Goal: Find specific page/section: Find specific page/section

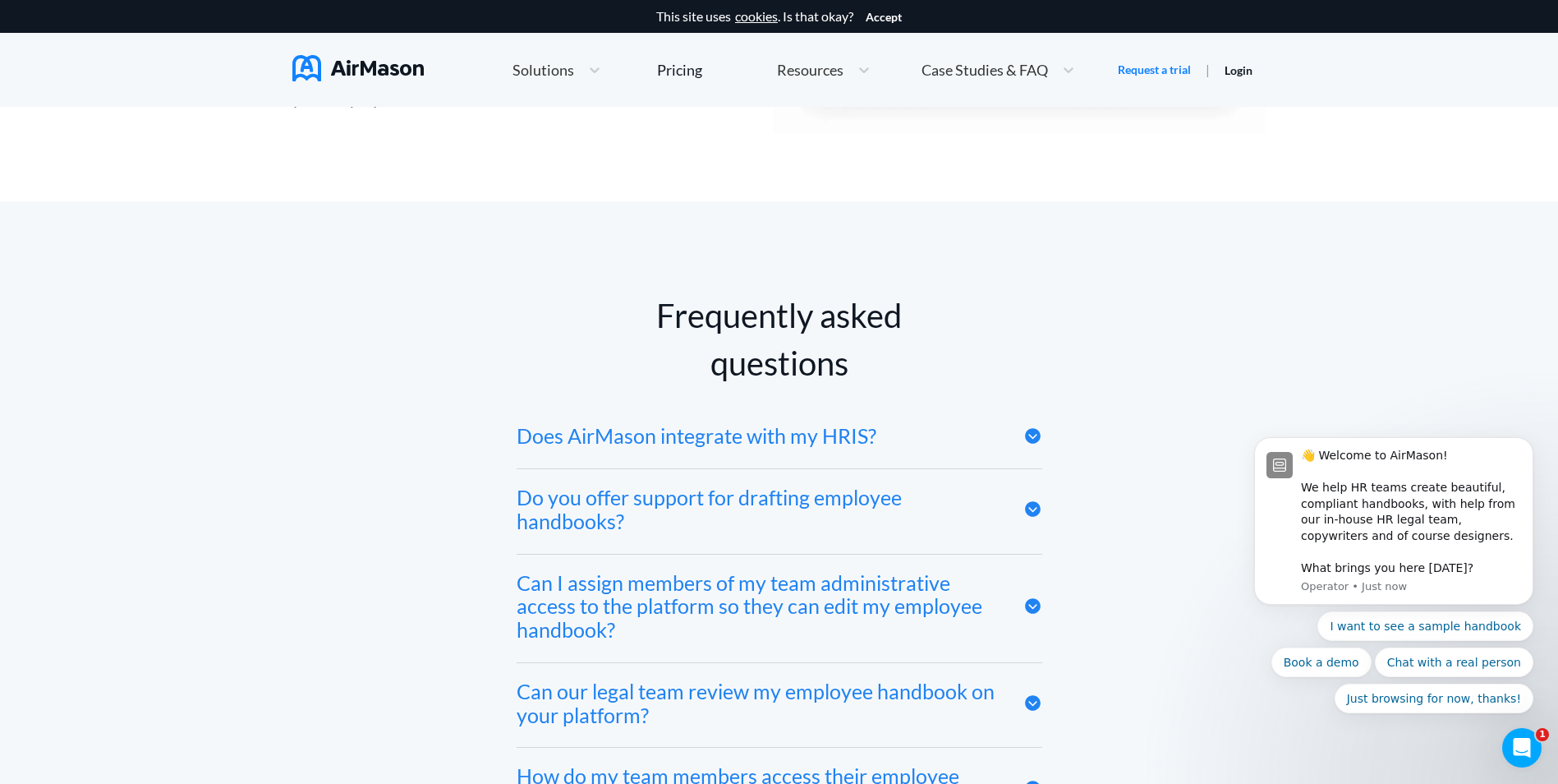
scroll to position [7721, 0]
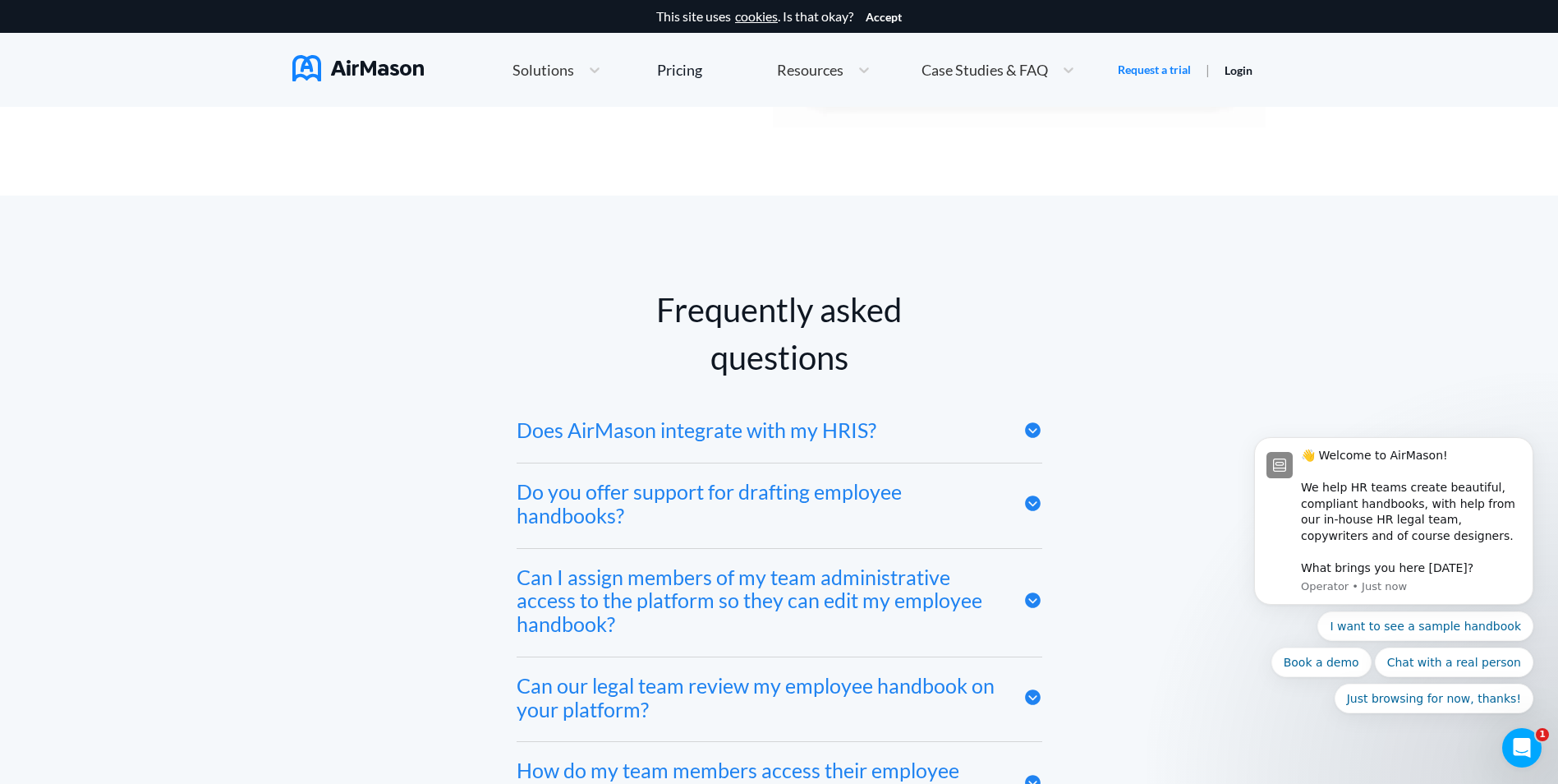
click at [1032, 431] on icon at bounding box center [1033, 430] width 16 height 16
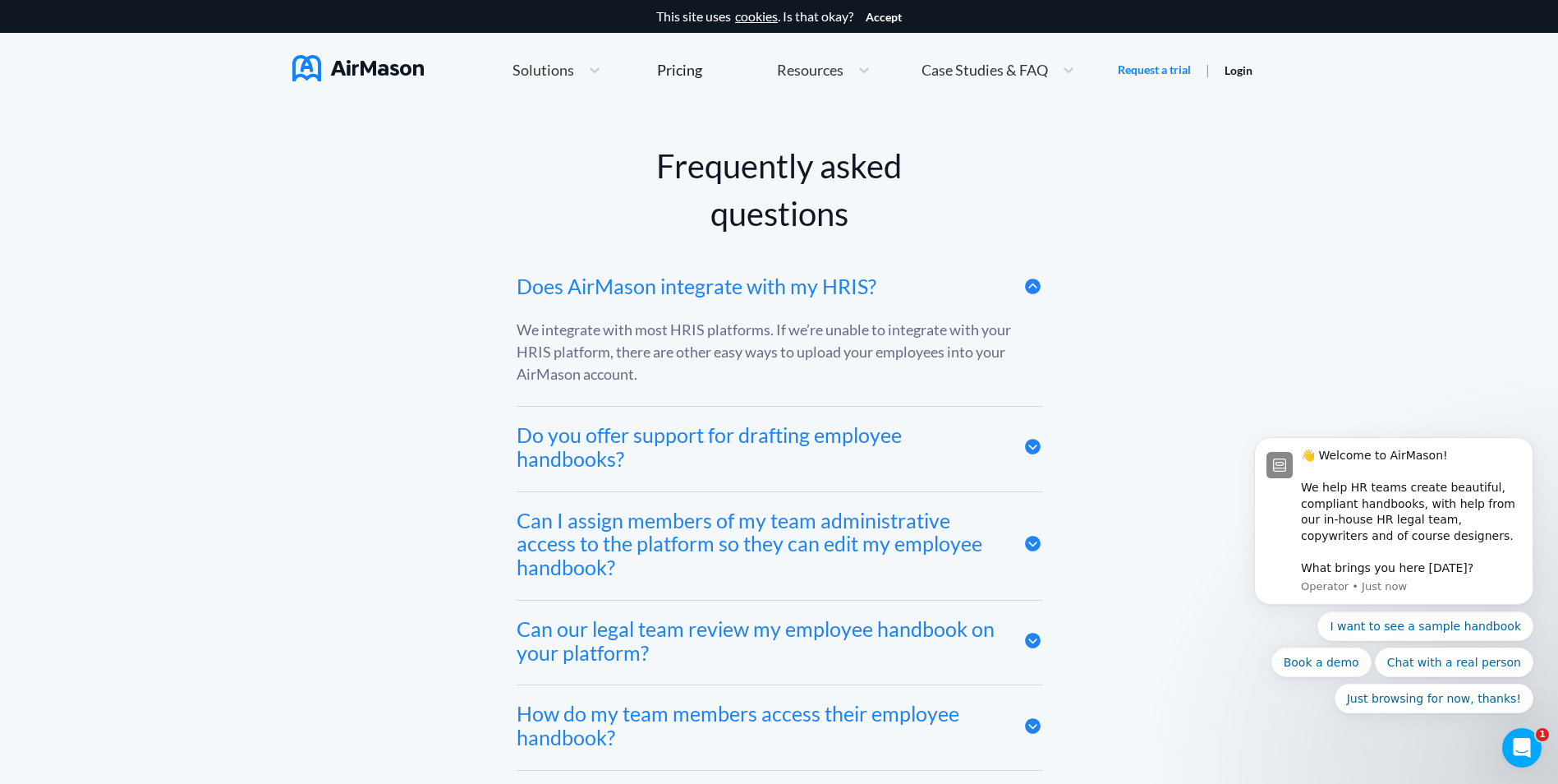
scroll to position [7885, 0]
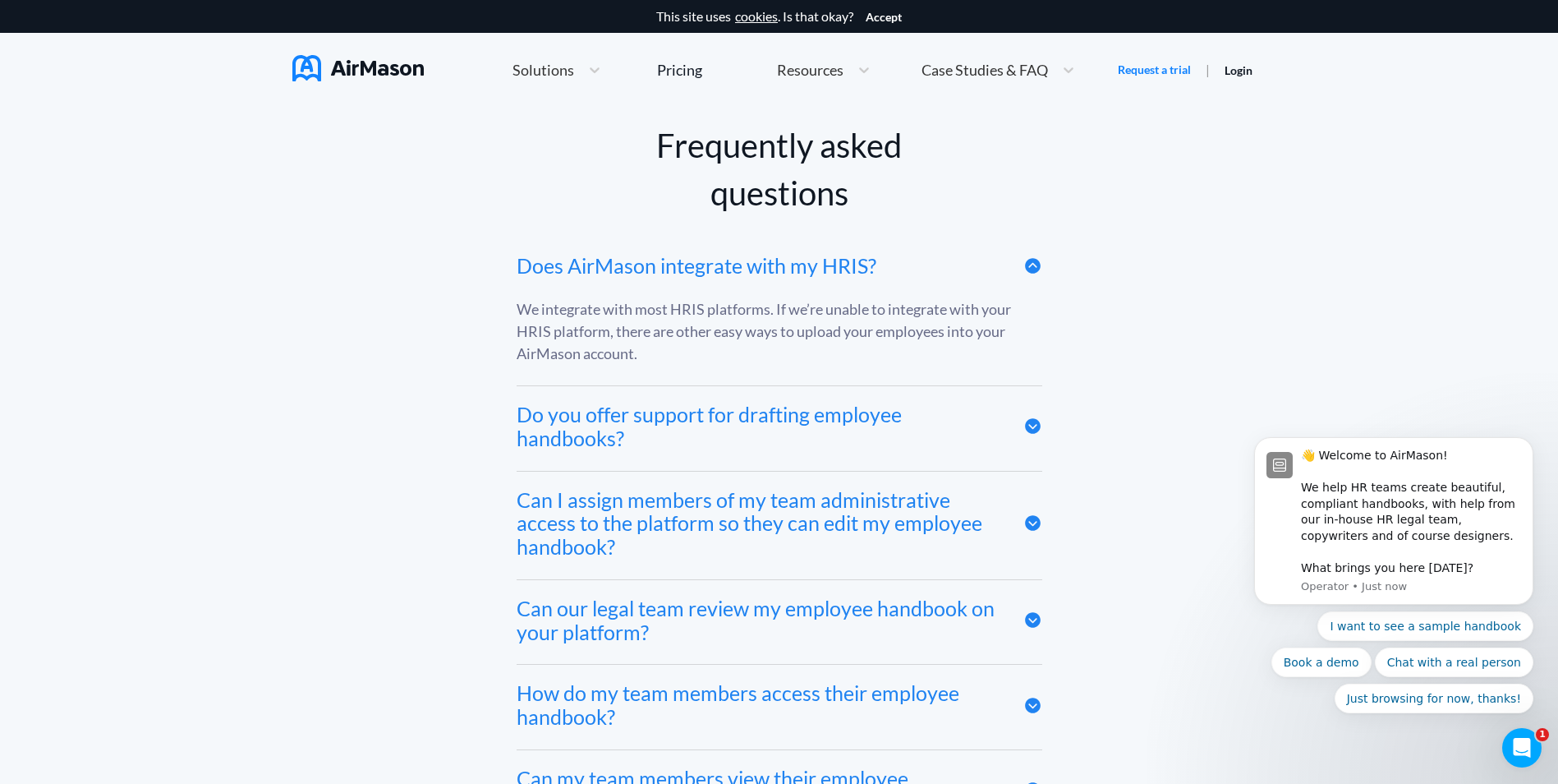
click at [1027, 431] on icon at bounding box center [1033, 426] width 16 height 16
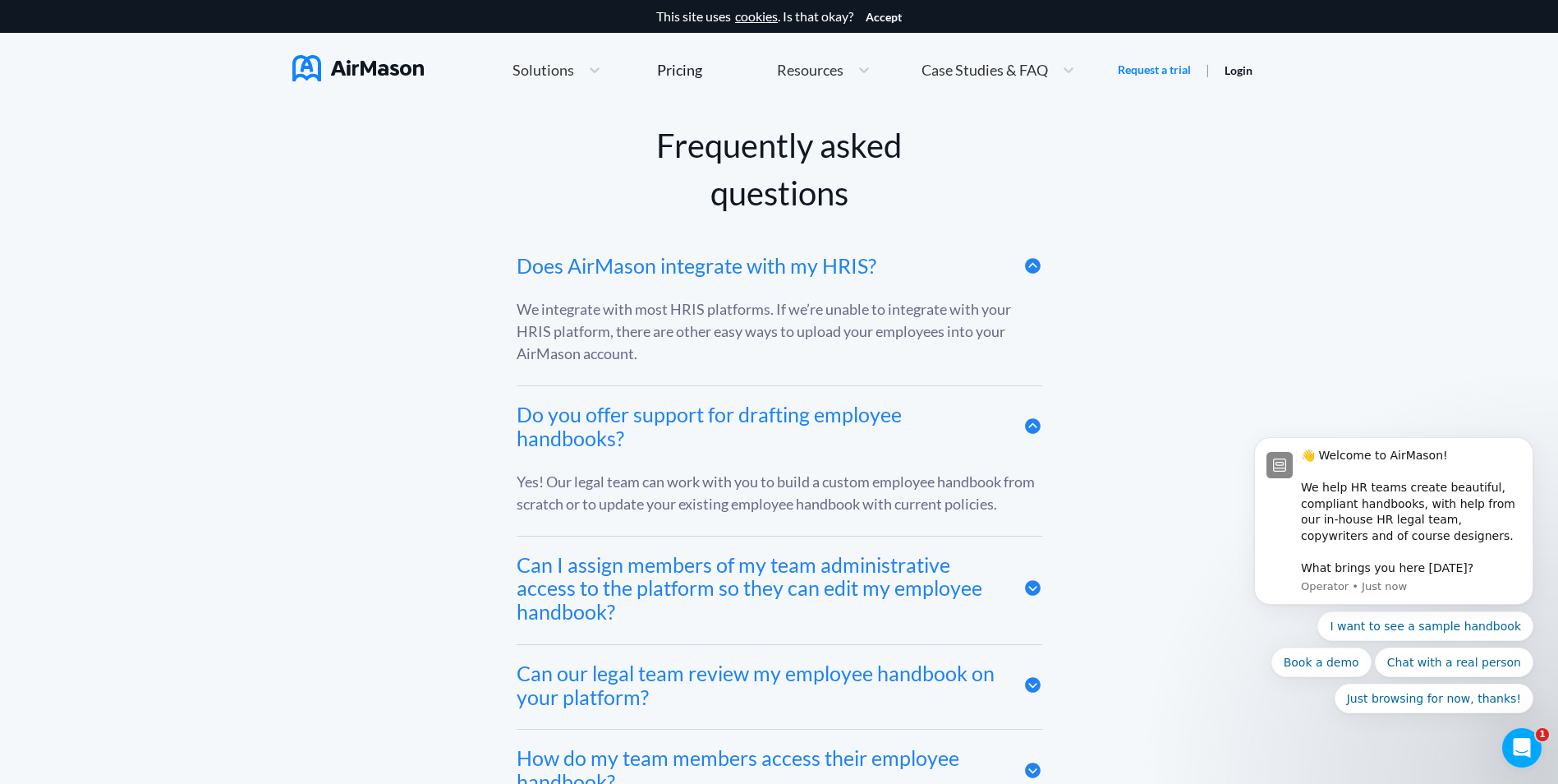
click at [1034, 592] on icon at bounding box center [1033, 587] width 16 height 16
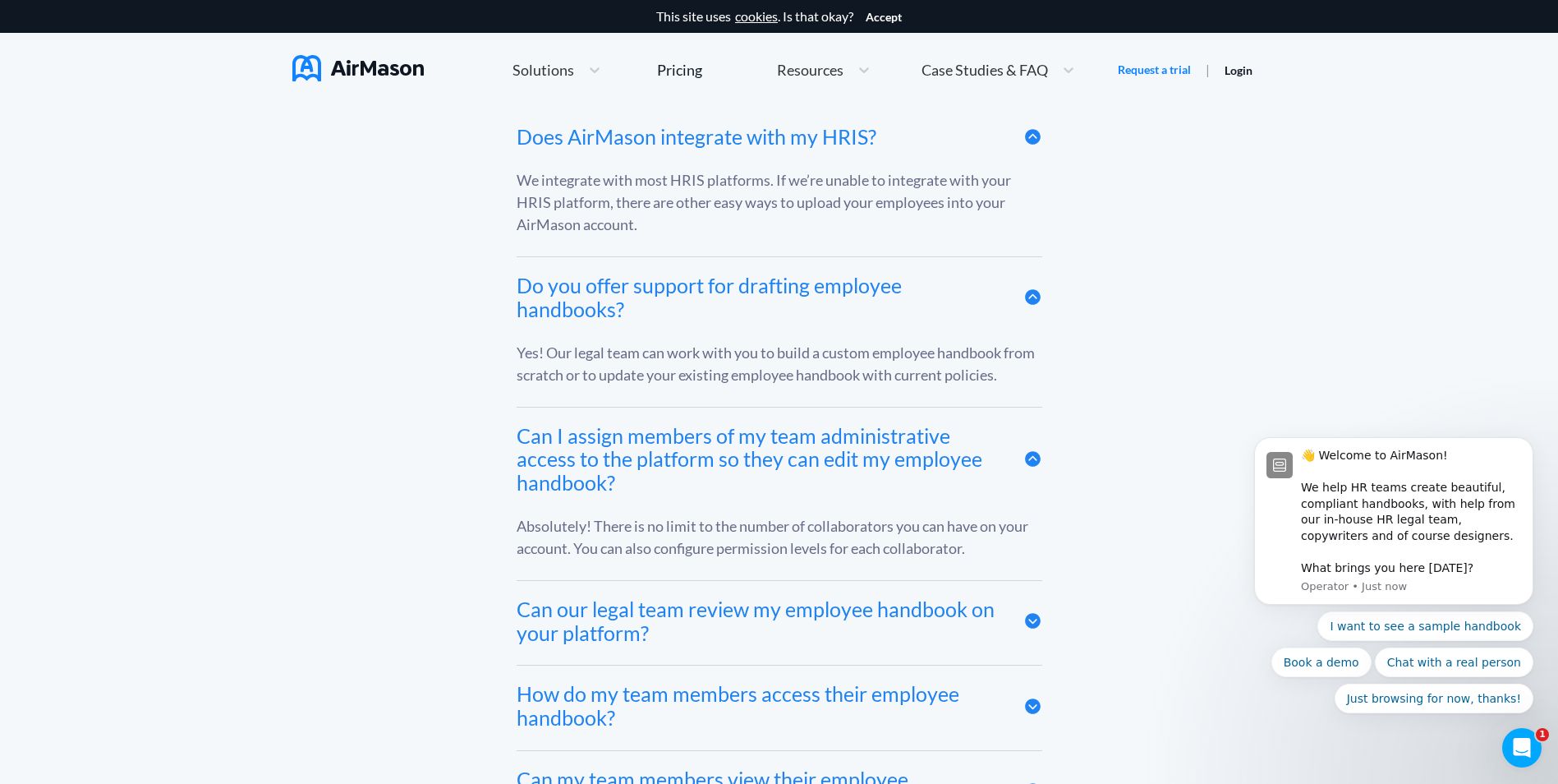
scroll to position [8049, 0]
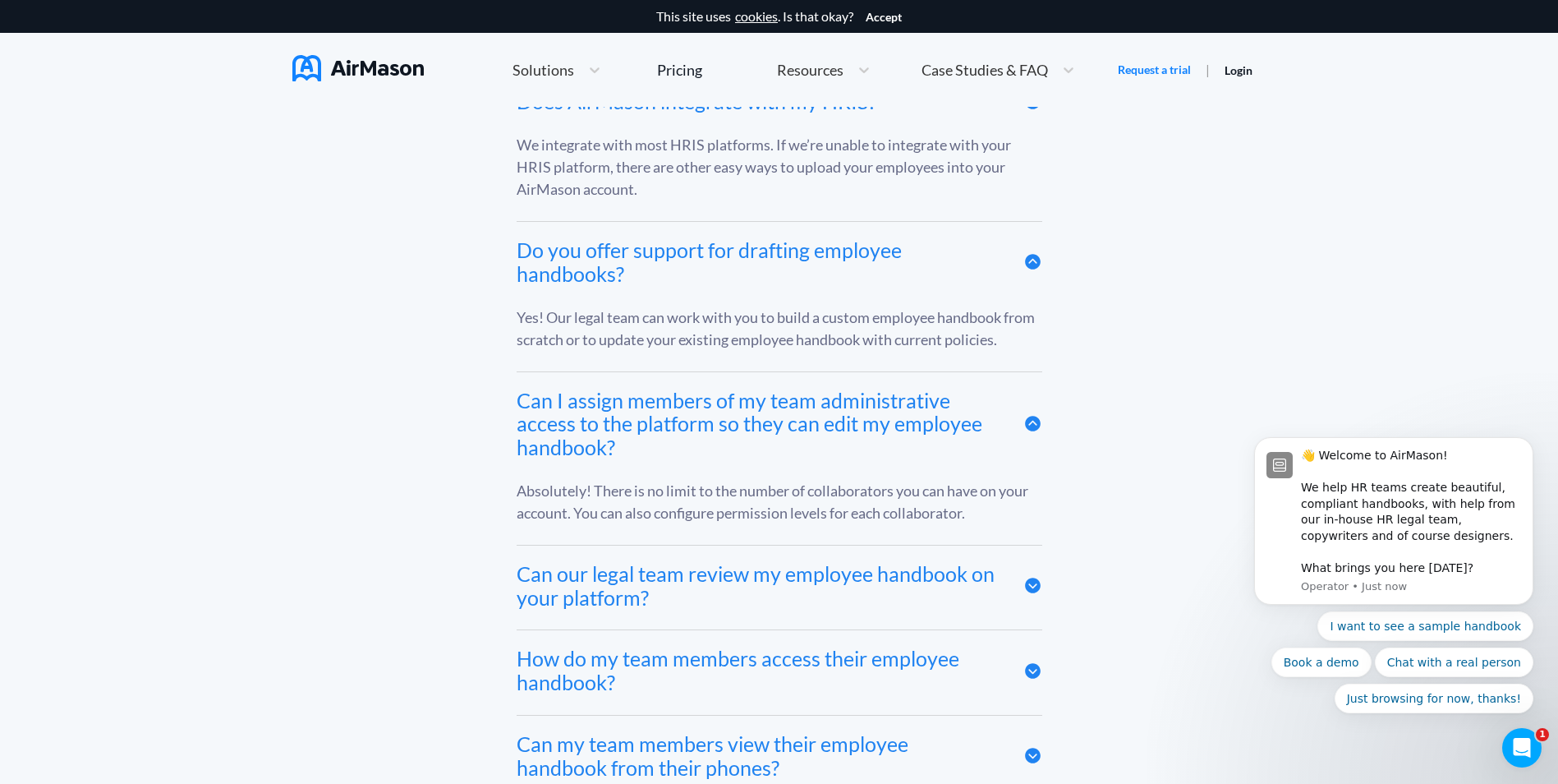
click at [1034, 587] on icon at bounding box center [1033, 585] width 16 height 16
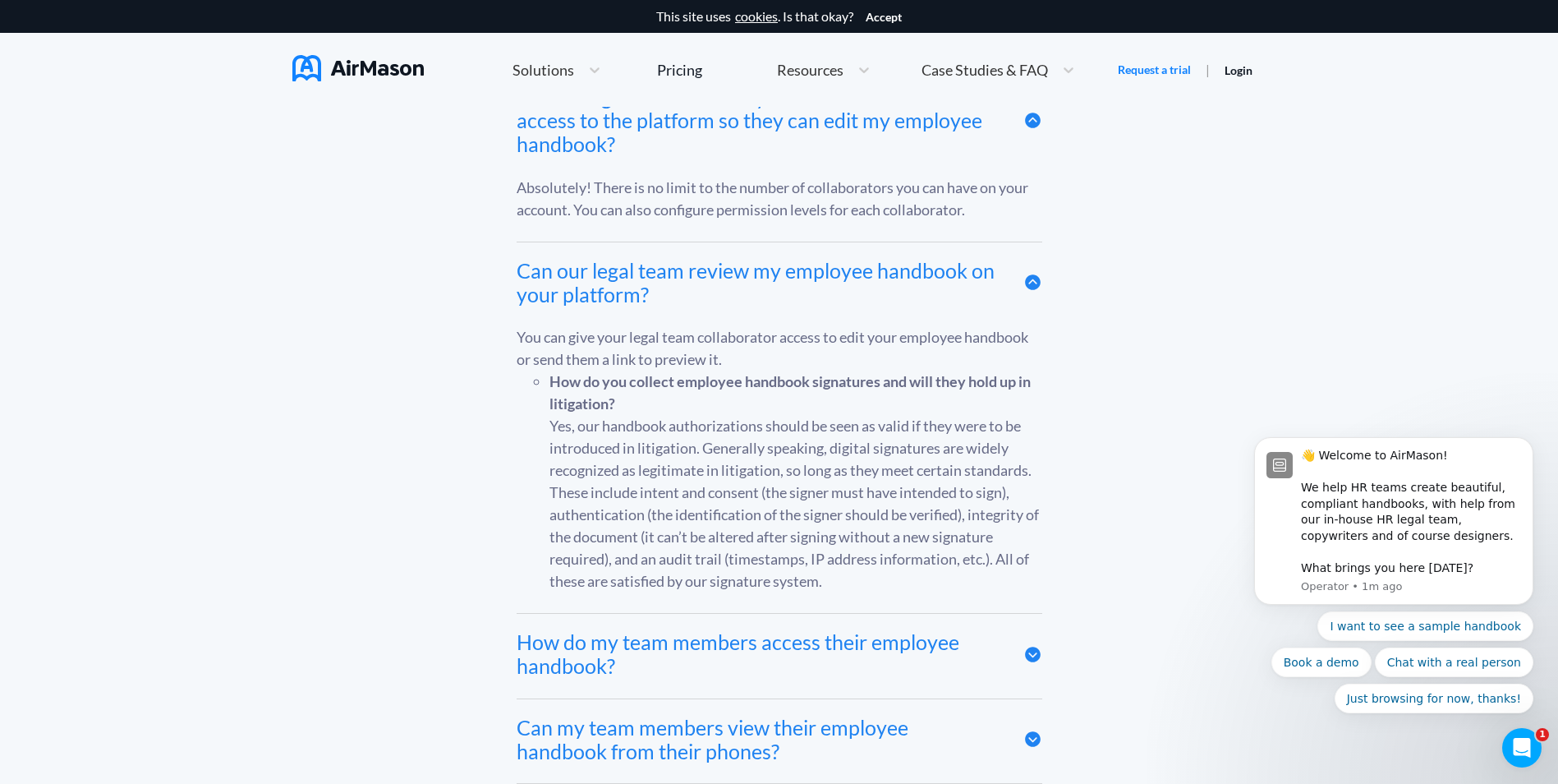
scroll to position [8460, 0]
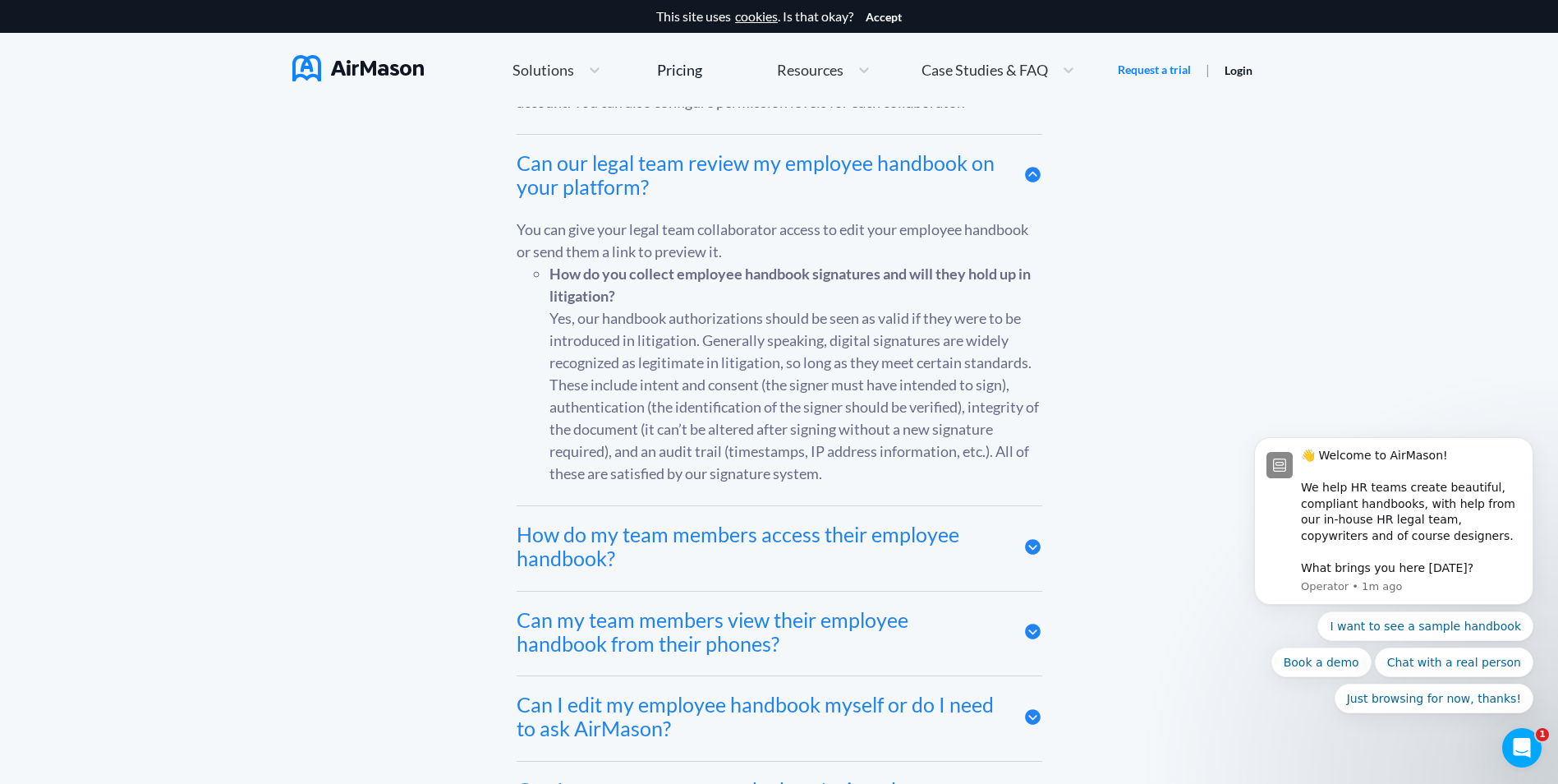
click at [1029, 551] on icon at bounding box center [1033, 546] width 16 height 16
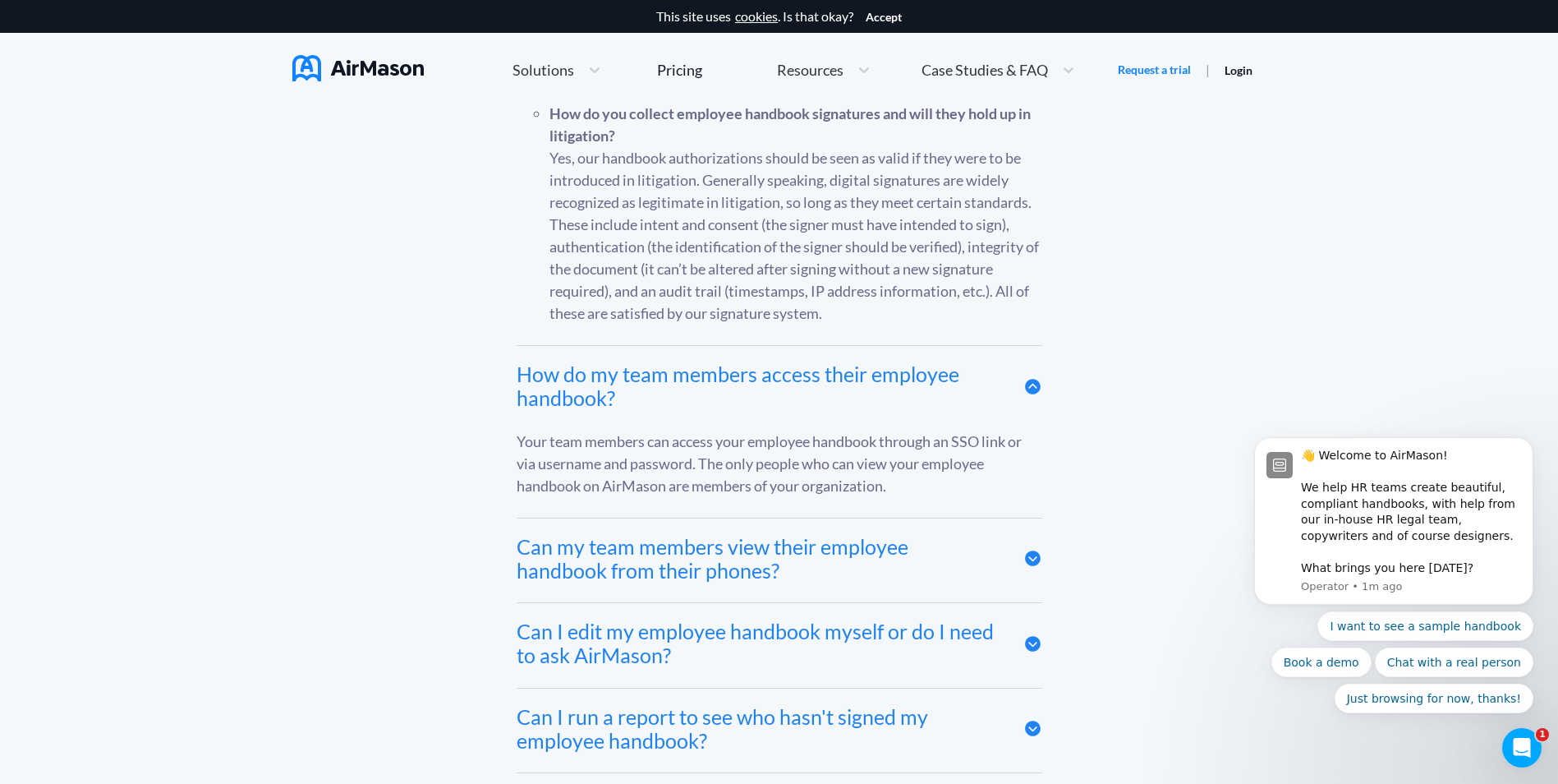
scroll to position [8624, 0]
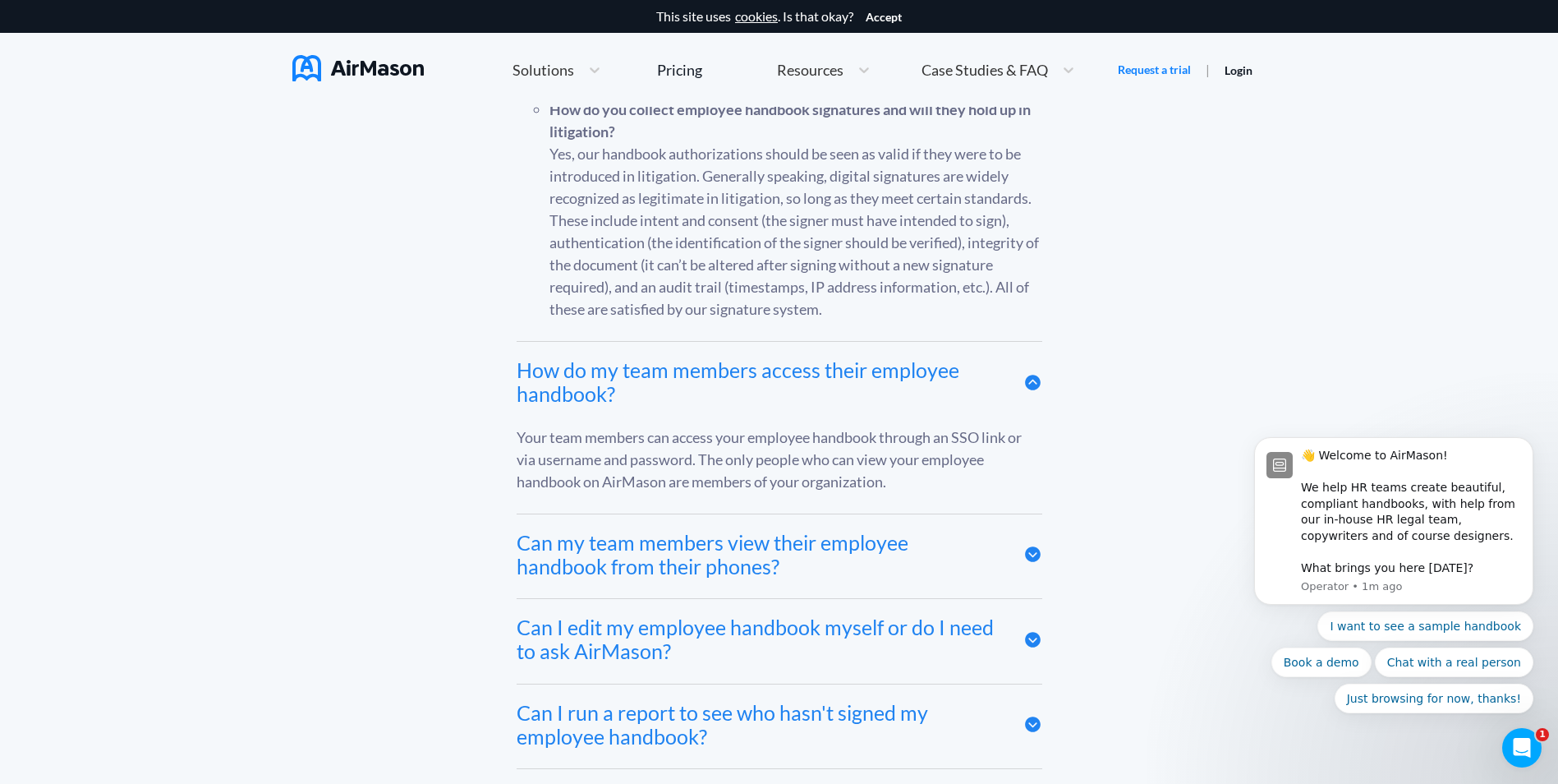
click at [1030, 560] on icon at bounding box center [1033, 554] width 16 height 16
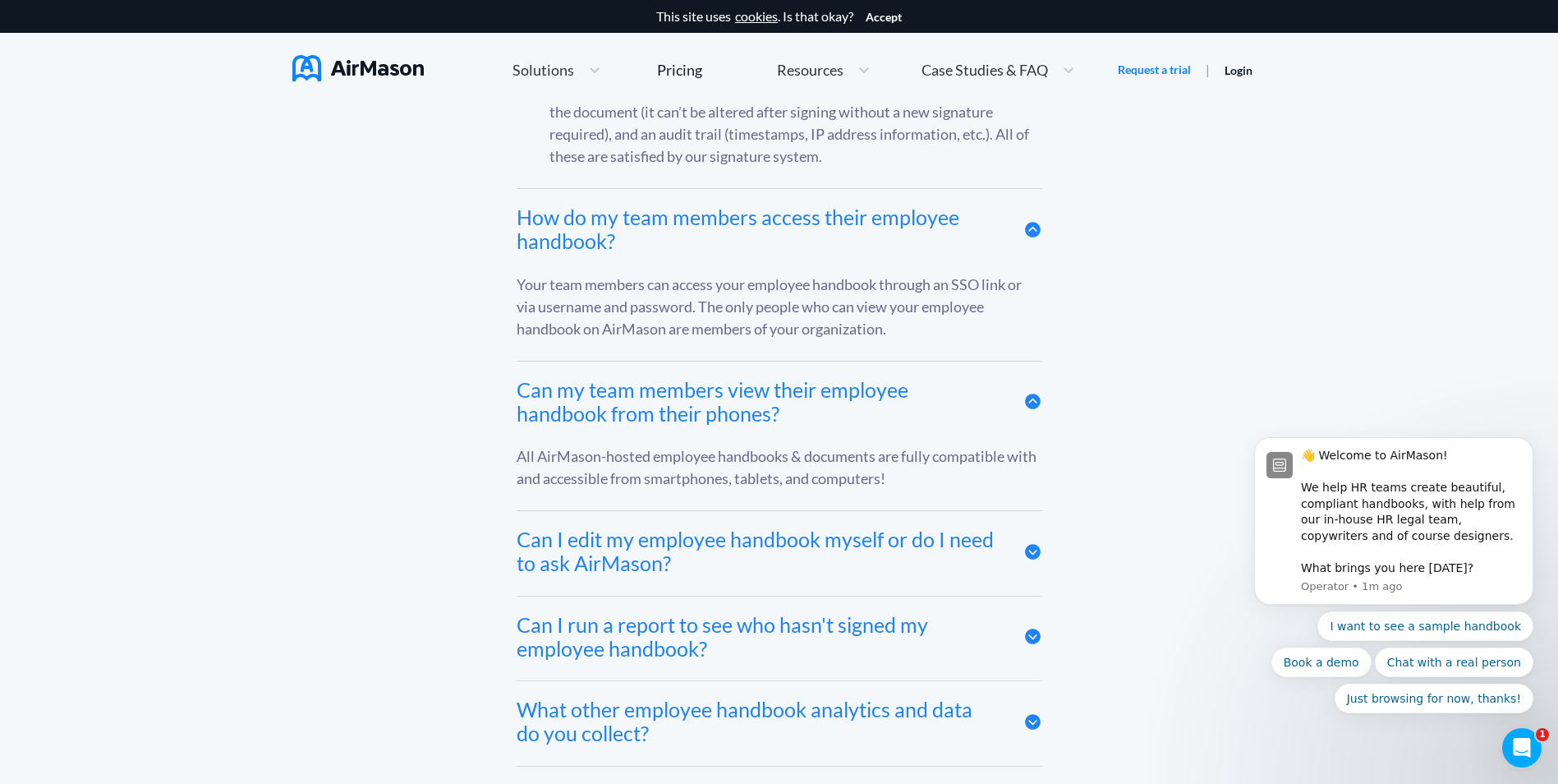
scroll to position [8789, 0]
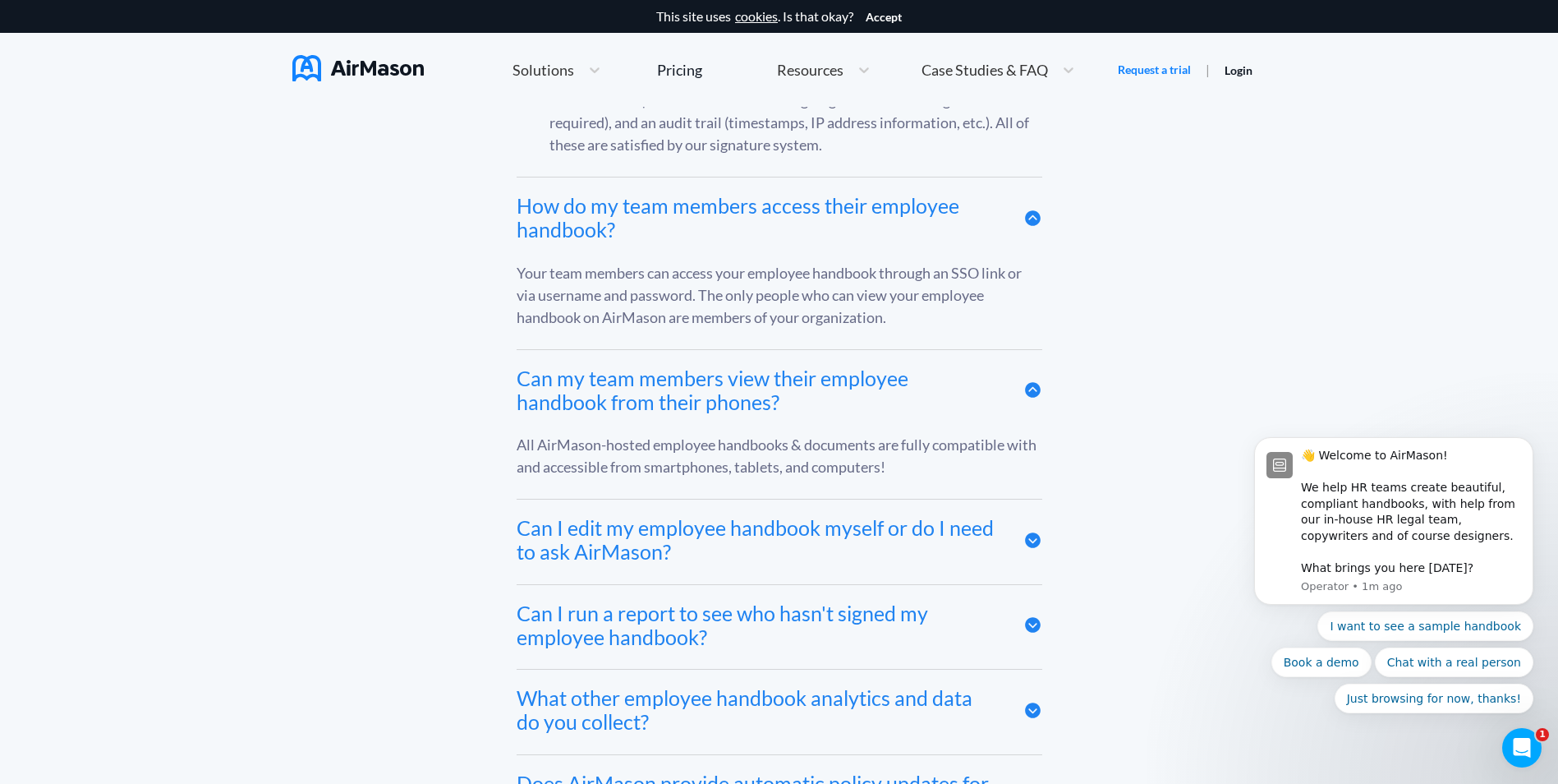
click at [1031, 541] on icon at bounding box center [1033, 539] width 16 height 16
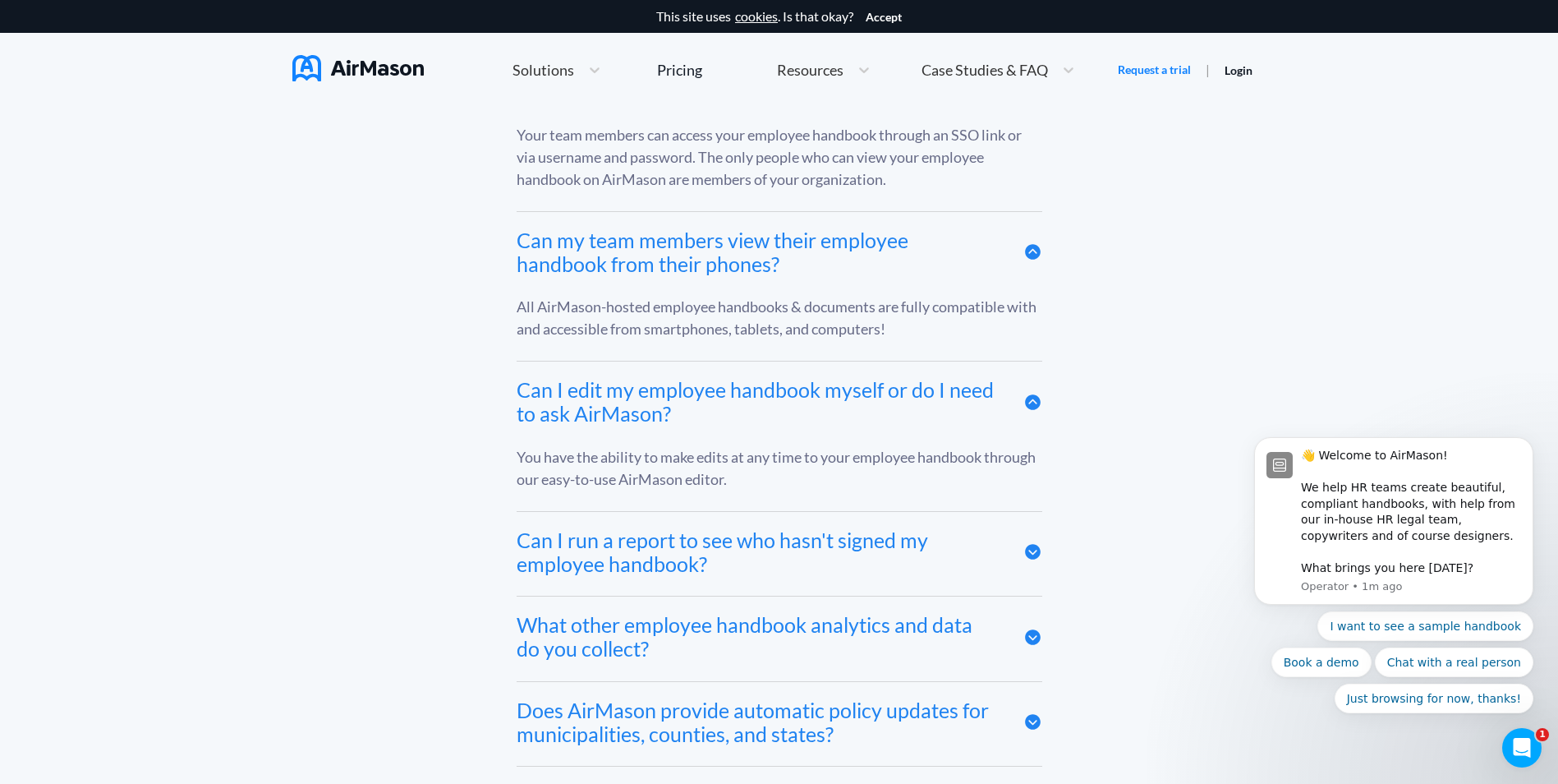
scroll to position [8953, 0]
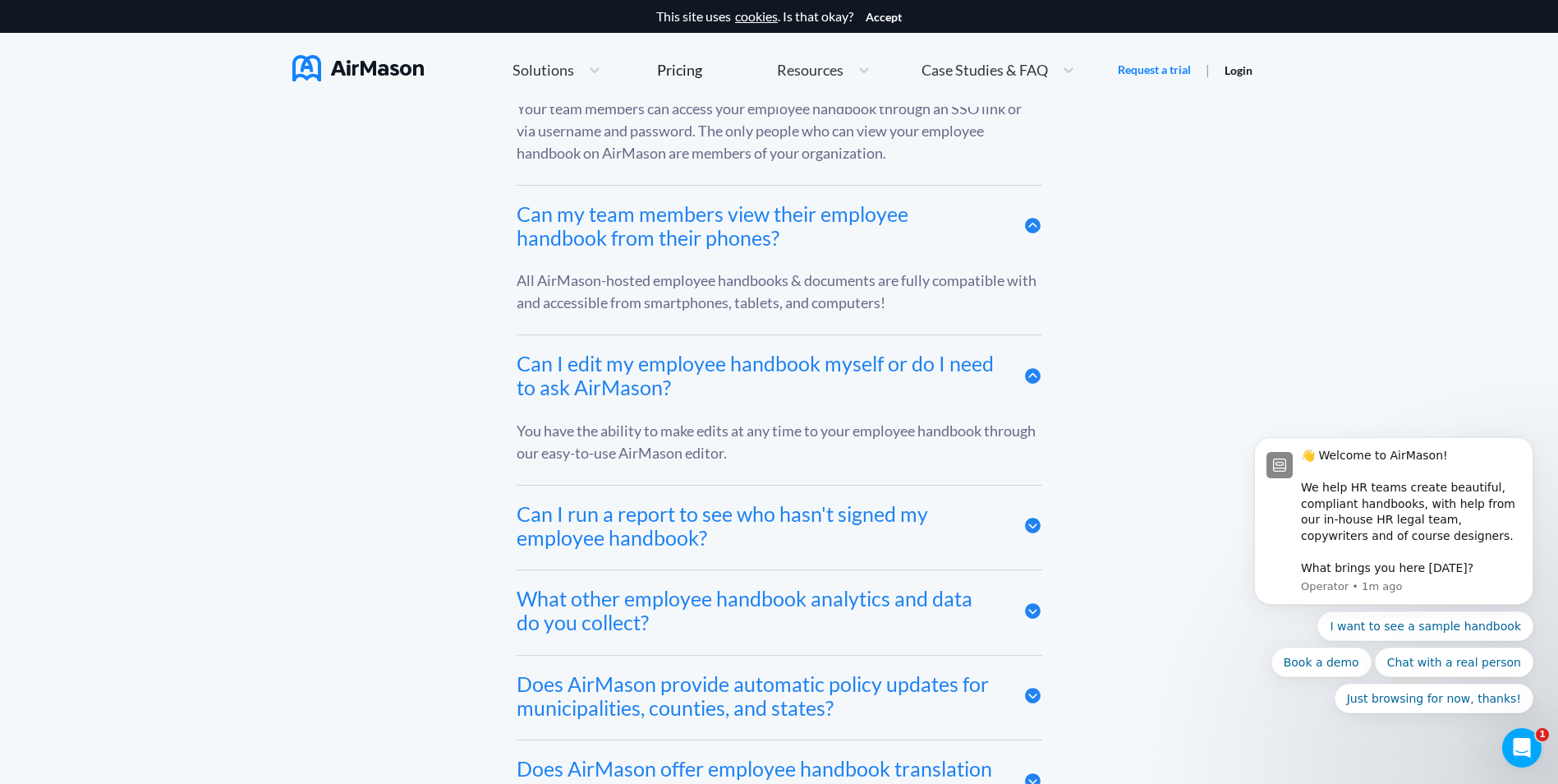
click at [1032, 529] on icon at bounding box center [1033, 525] width 16 height 16
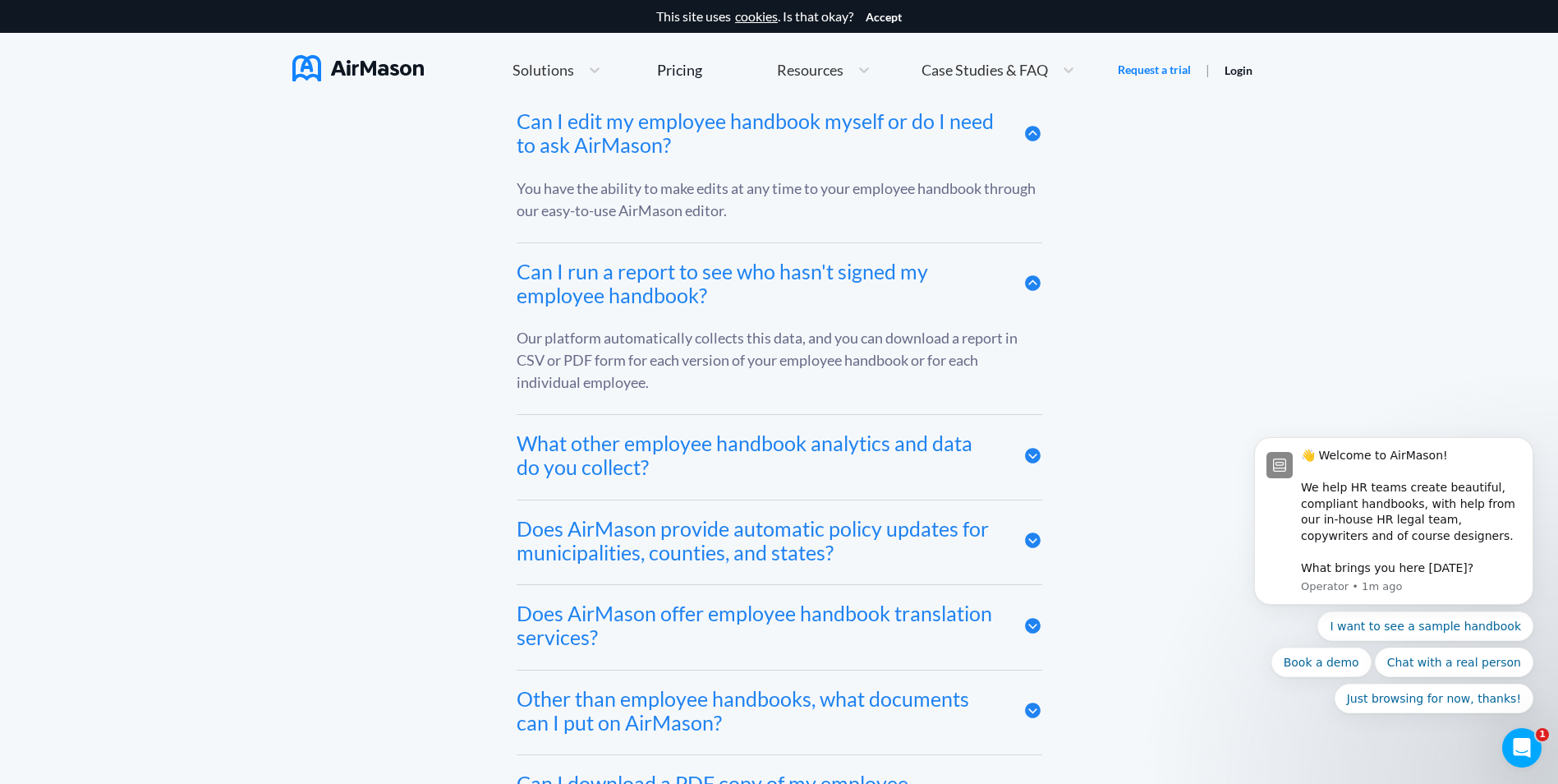
scroll to position [9199, 0]
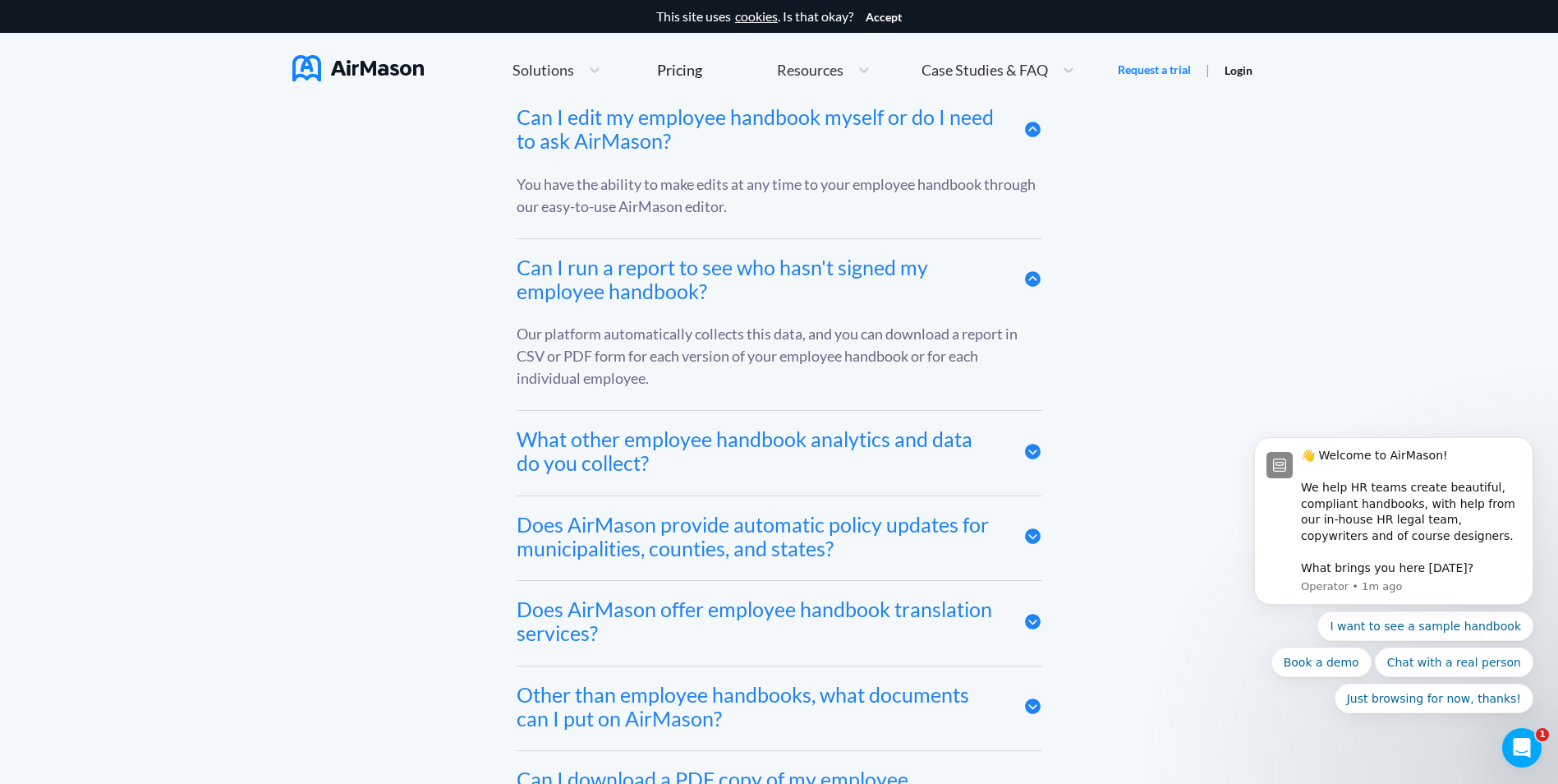
click at [1036, 456] on icon at bounding box center [1033, 451] width 16 height 16
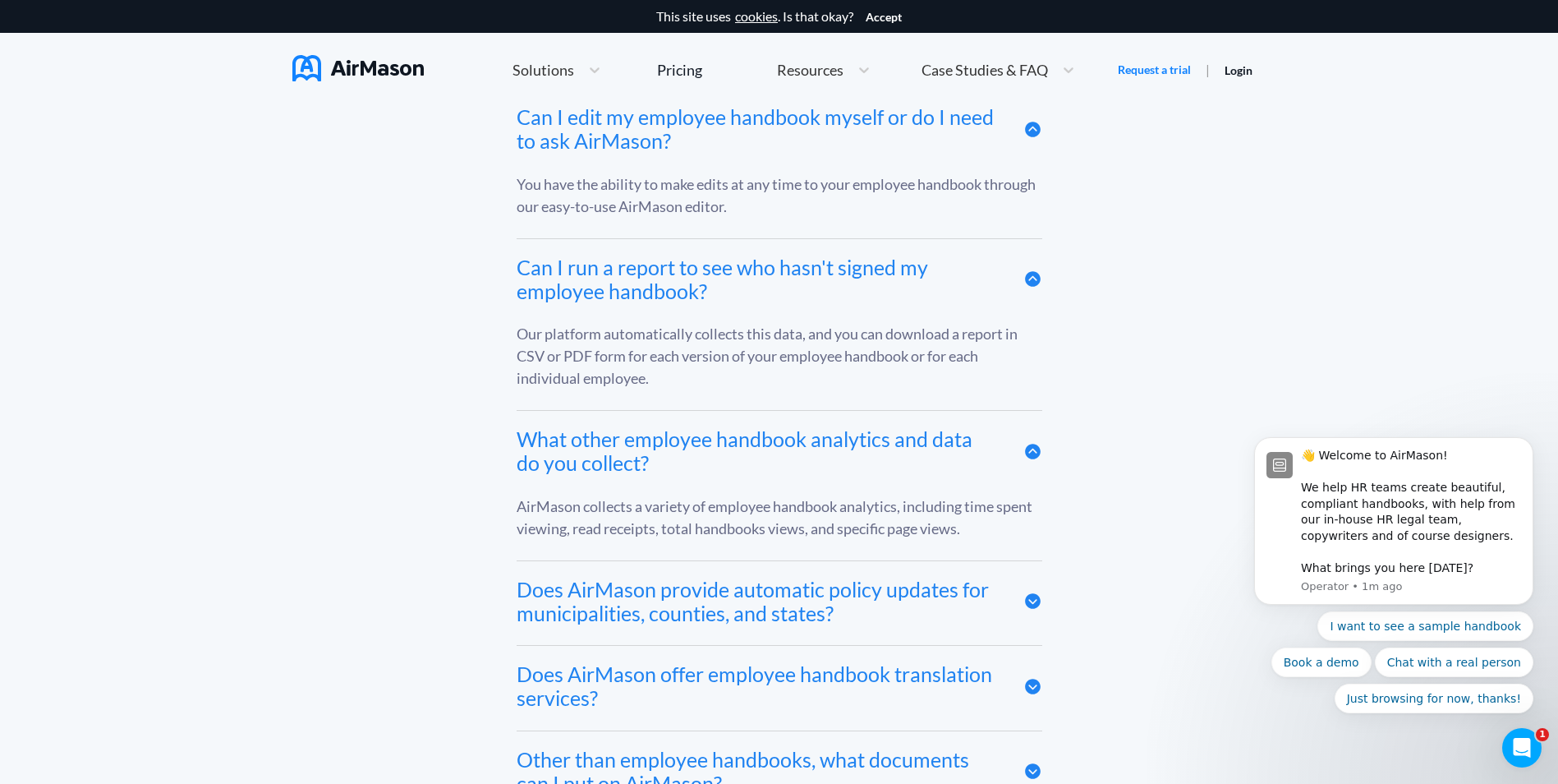
click at [1030, 607] on icon at bounding box center [1033, 601] width 16 height 16
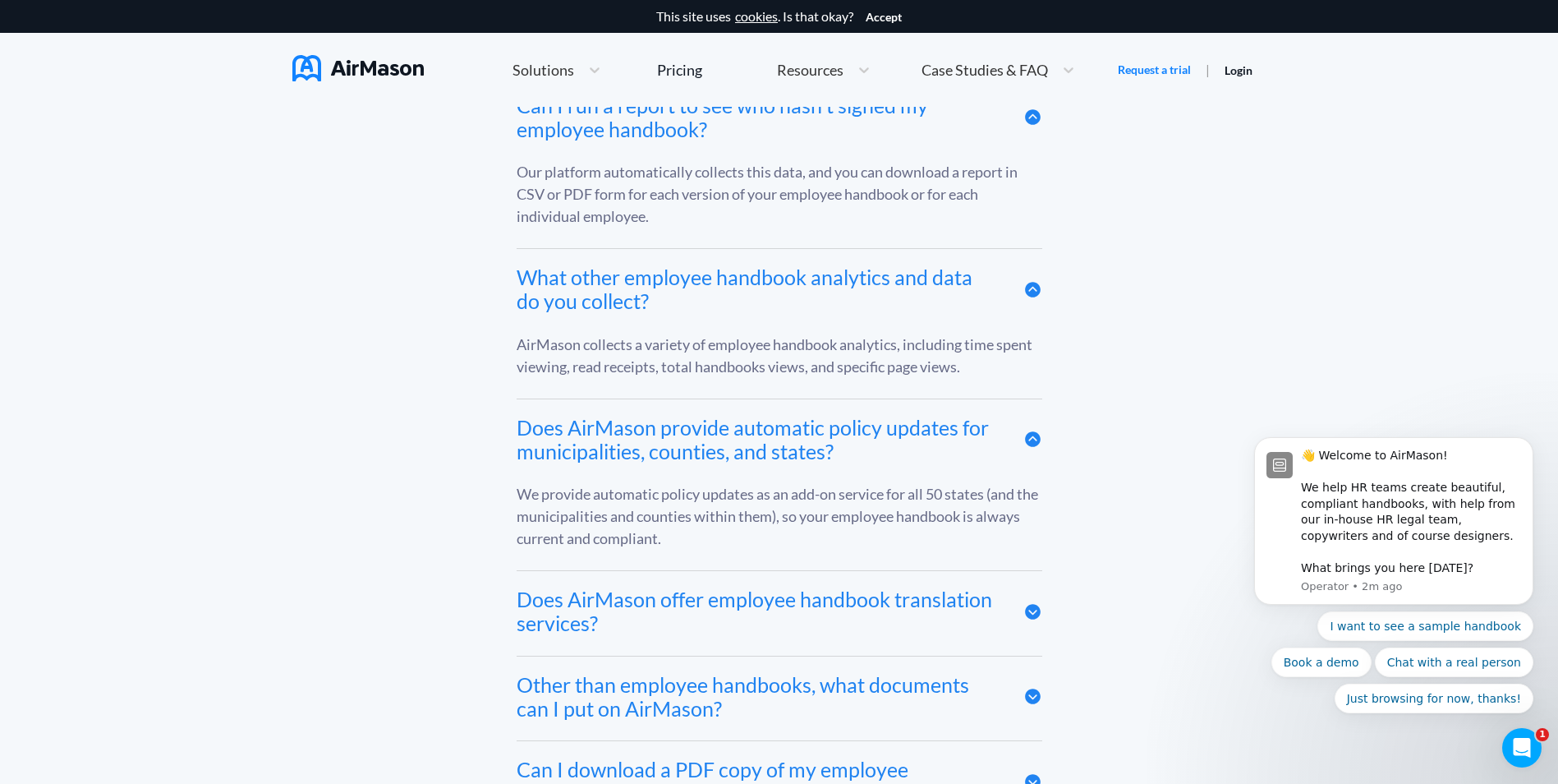
scroll to position [9446, 0]
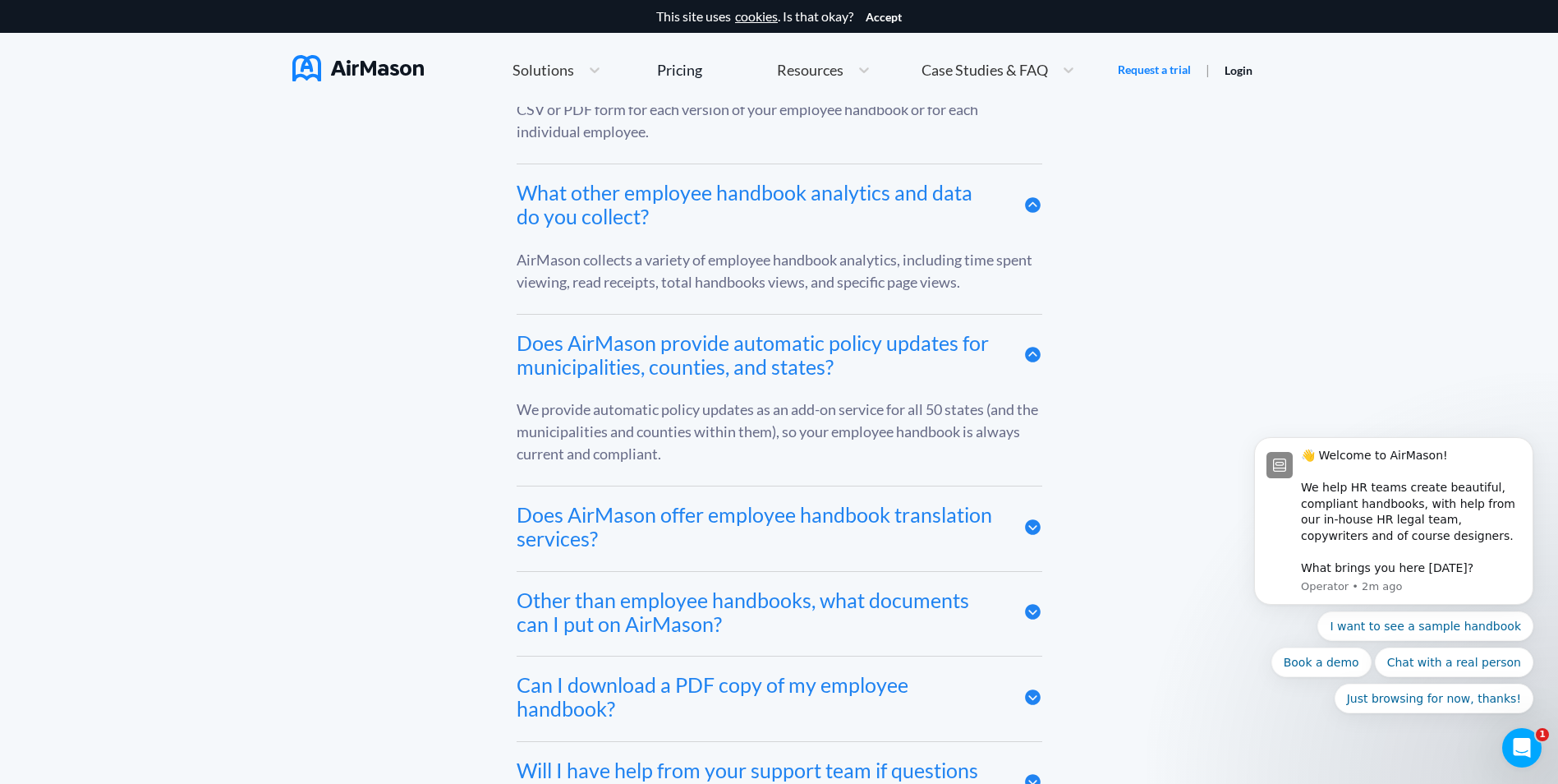
click at [1029, 529] on icon at bounding box center [1033, 527] width 16 height 16
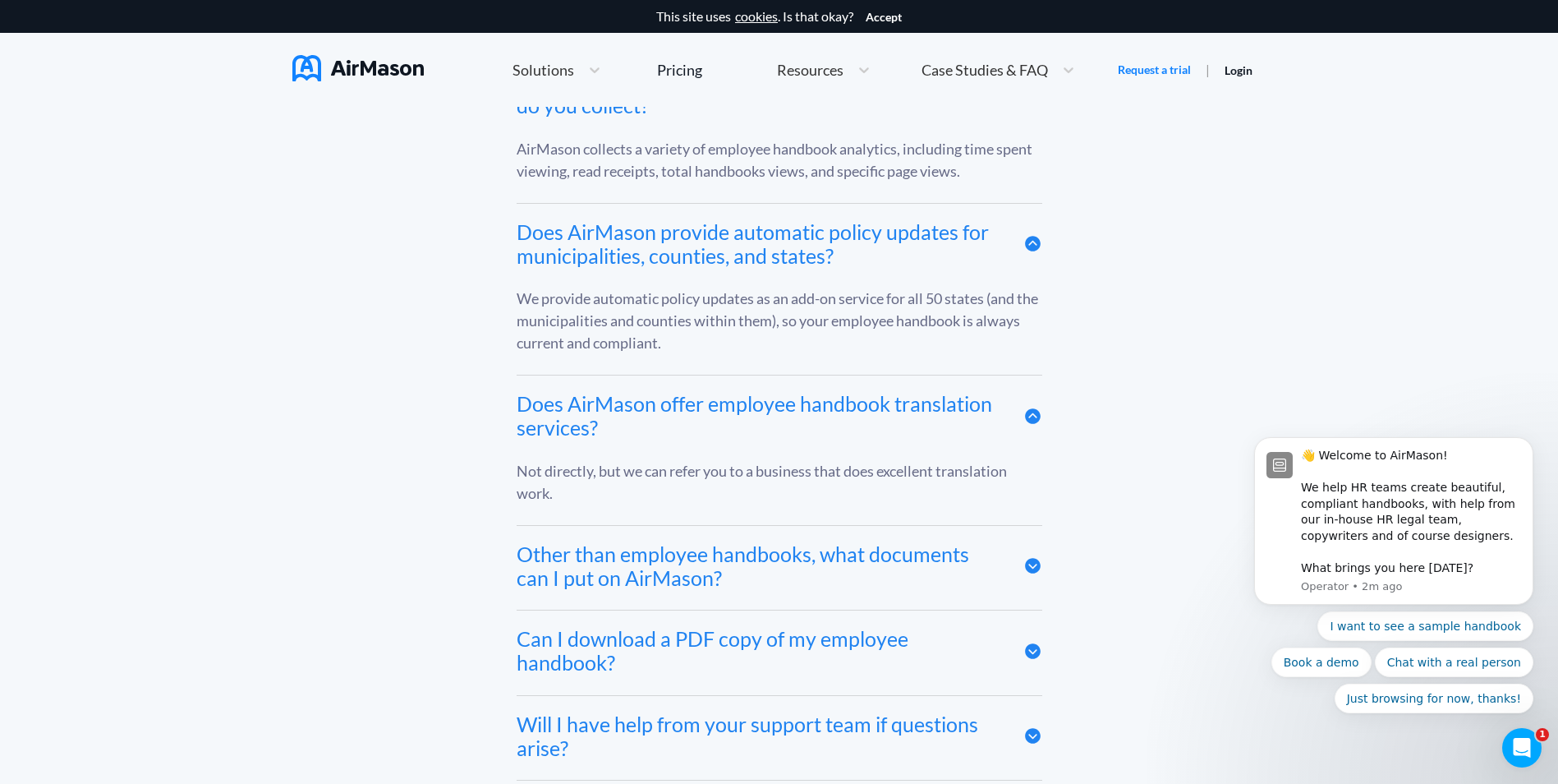
scroll to position [9610, 0]
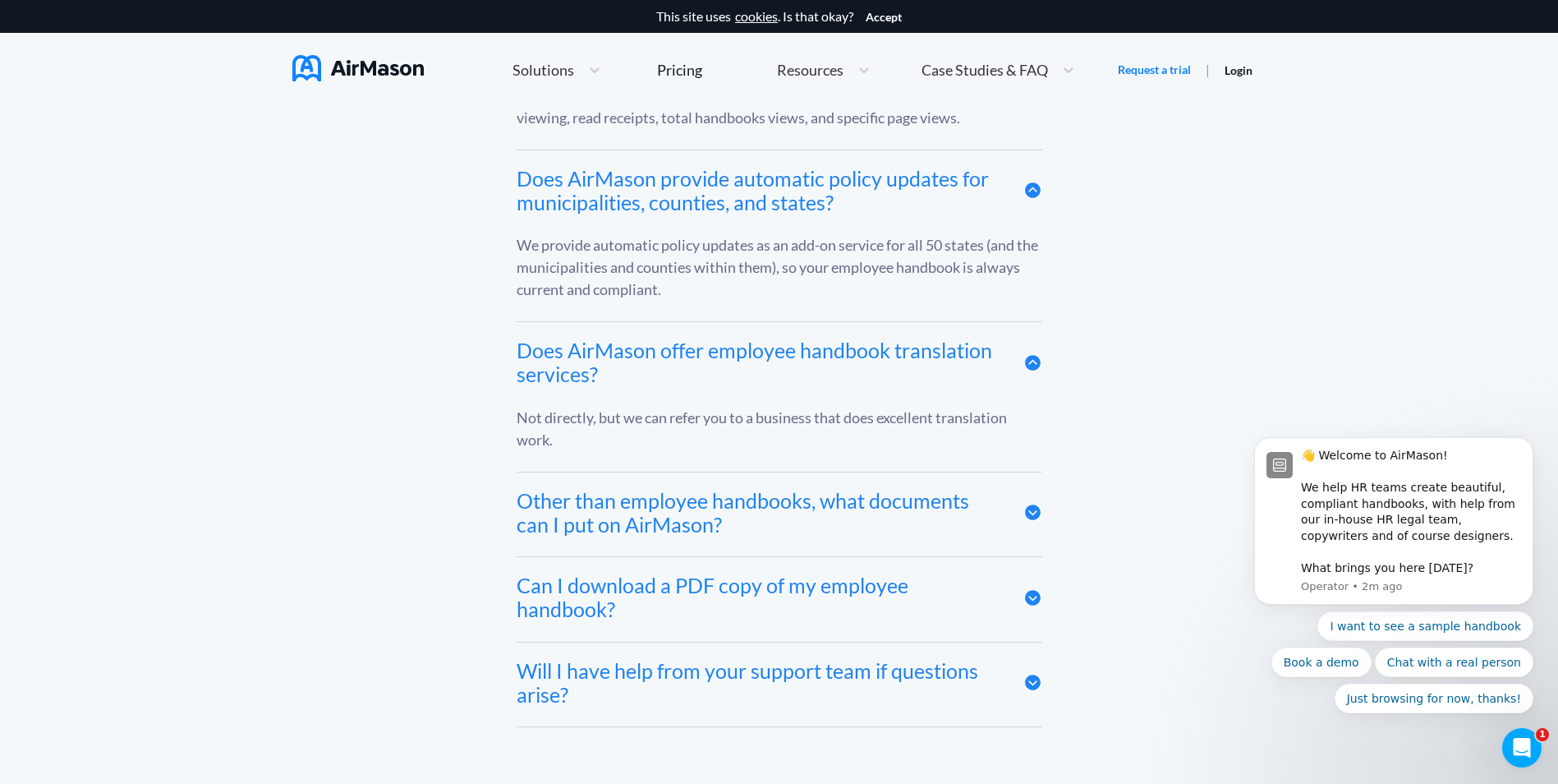
click at [1034, 522] on icon at bounding box center [1033, 512] width 19 height 19
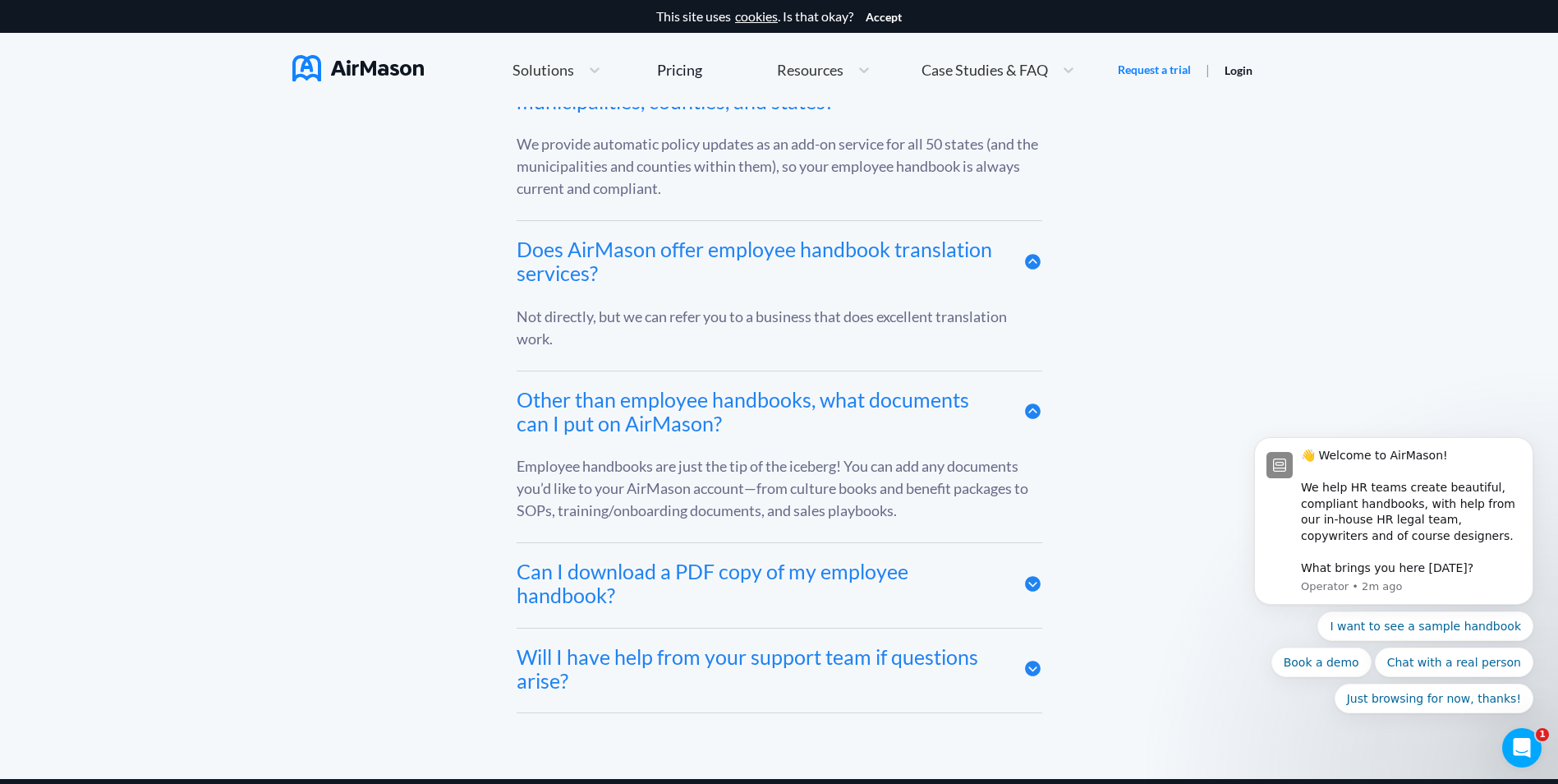
scroll to position [9774, 0]
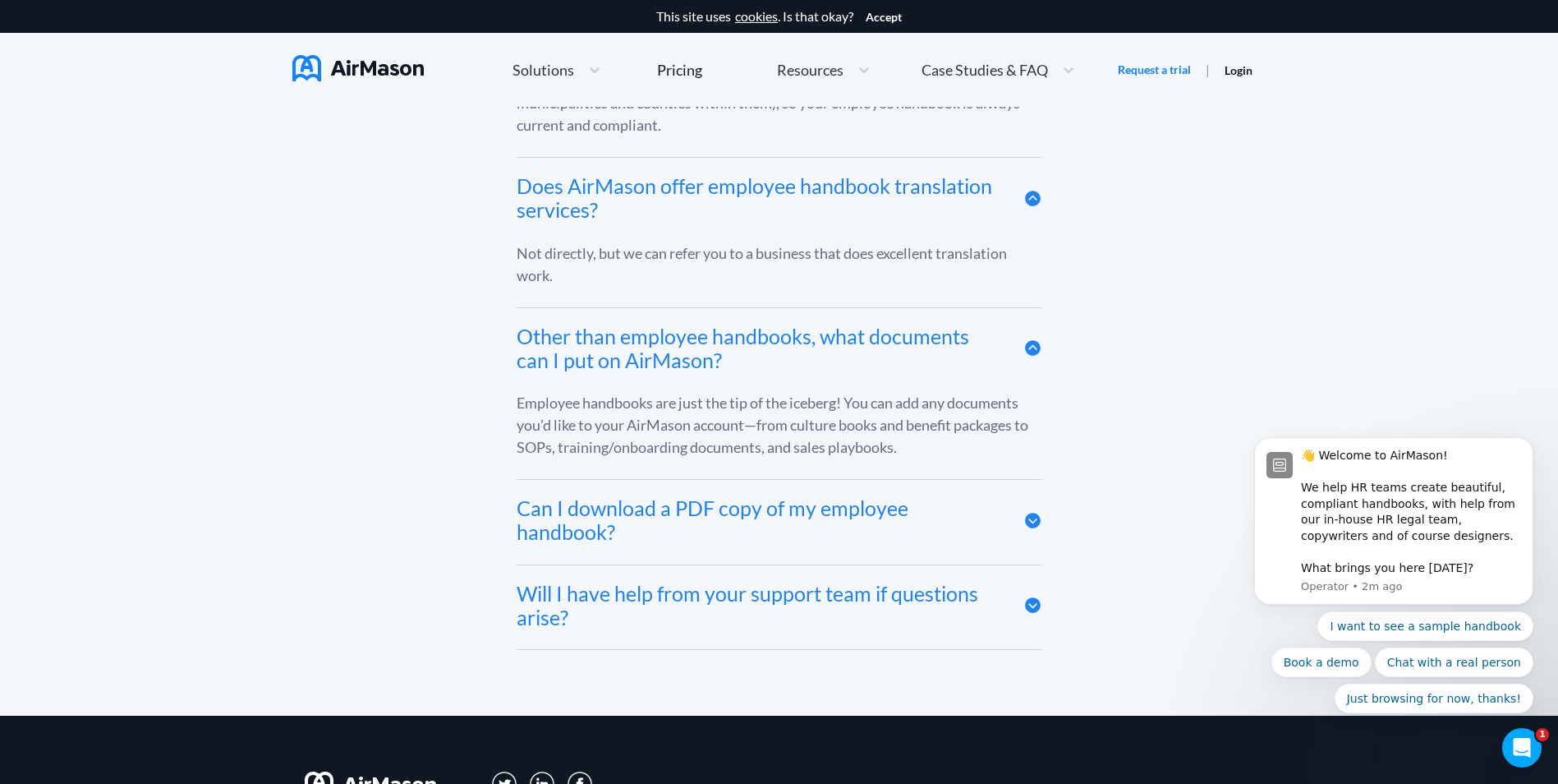
click at [1026, 523] on icon at bounding box center [1033, 520] width 19 height 19
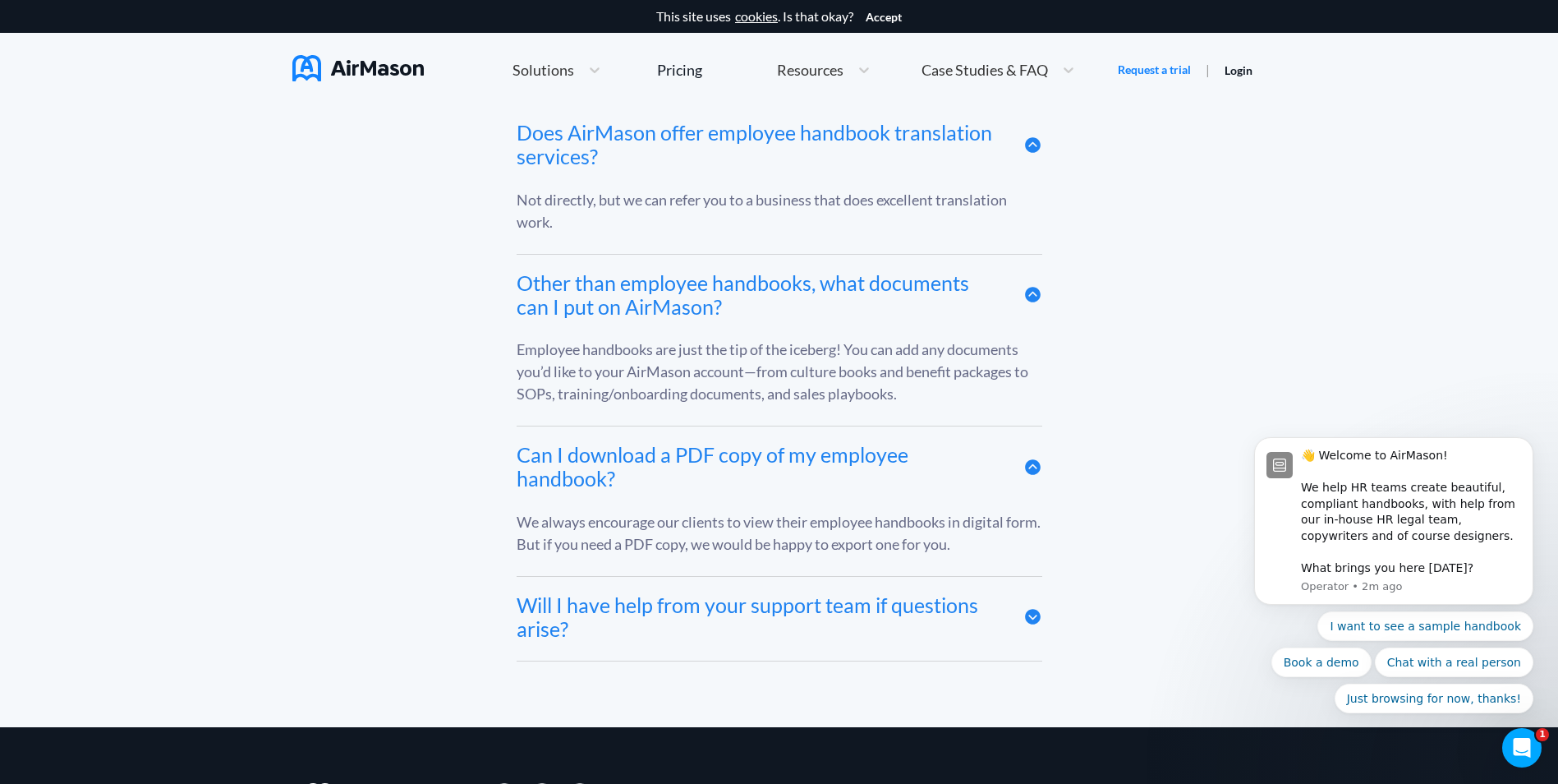
scroll to position [9856, 0]
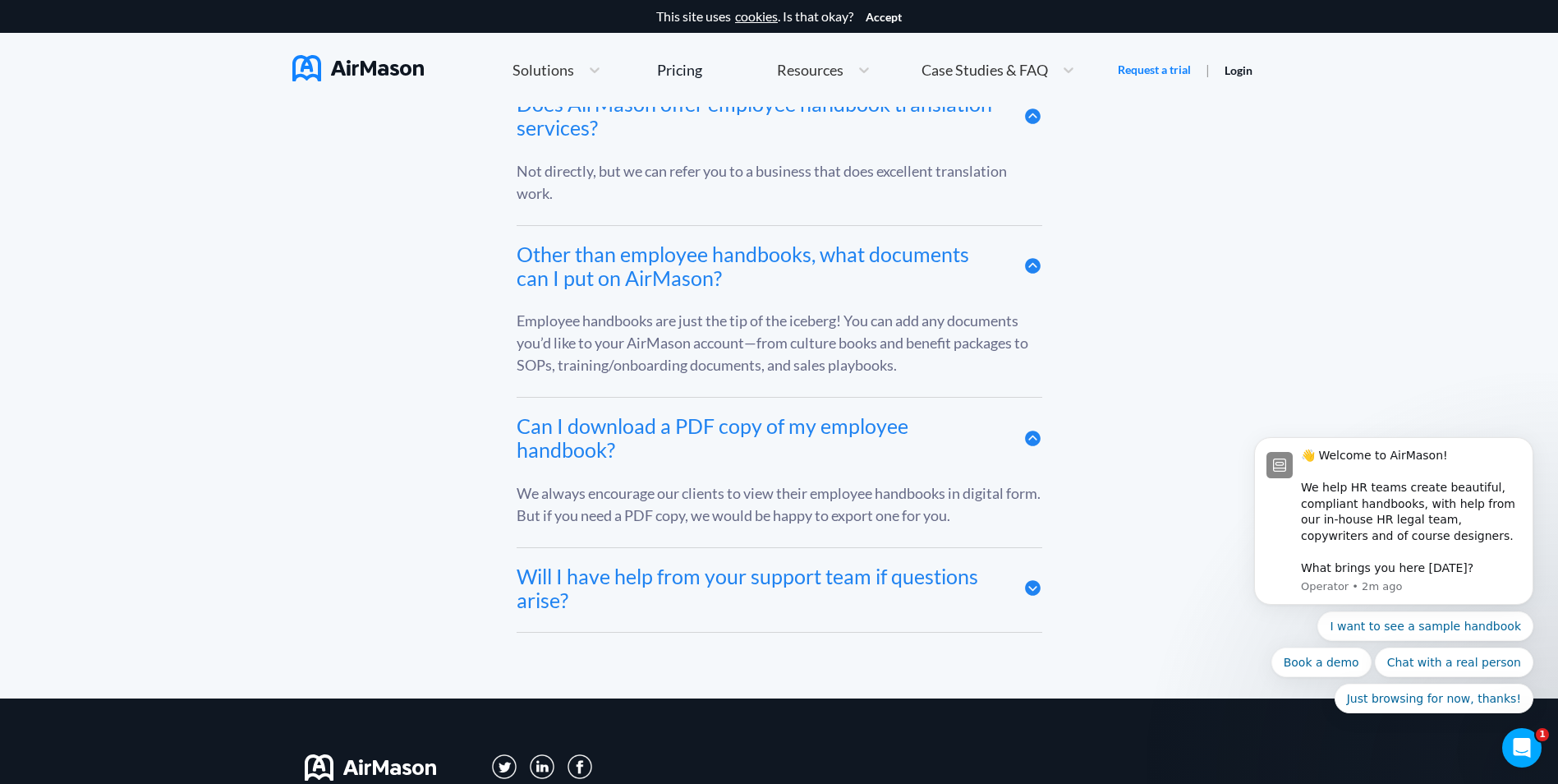
click at [1034, 595] on icon at bounding box center [1033, 587] width 16 height 16
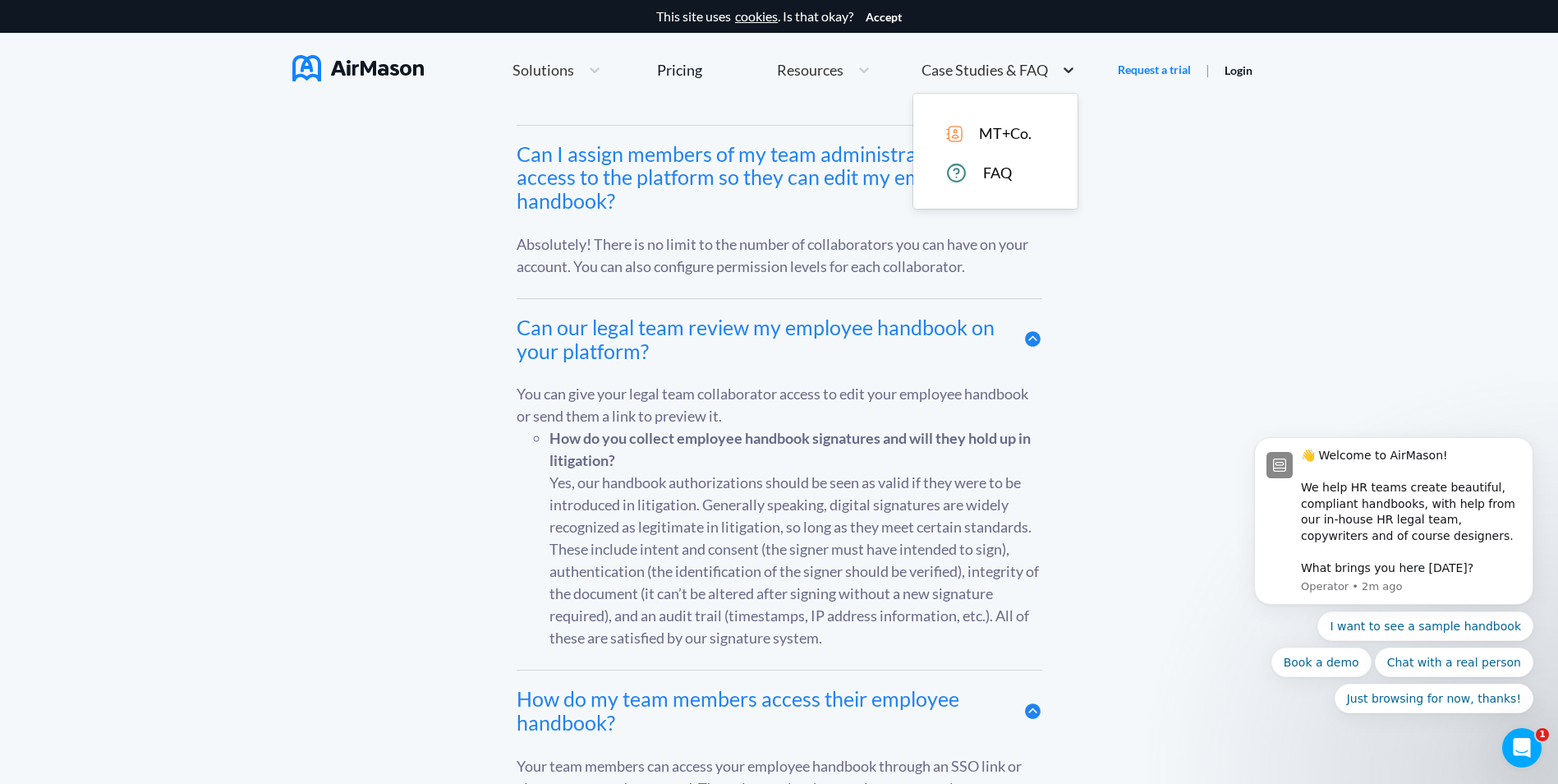
scroll to position [7545, 0]
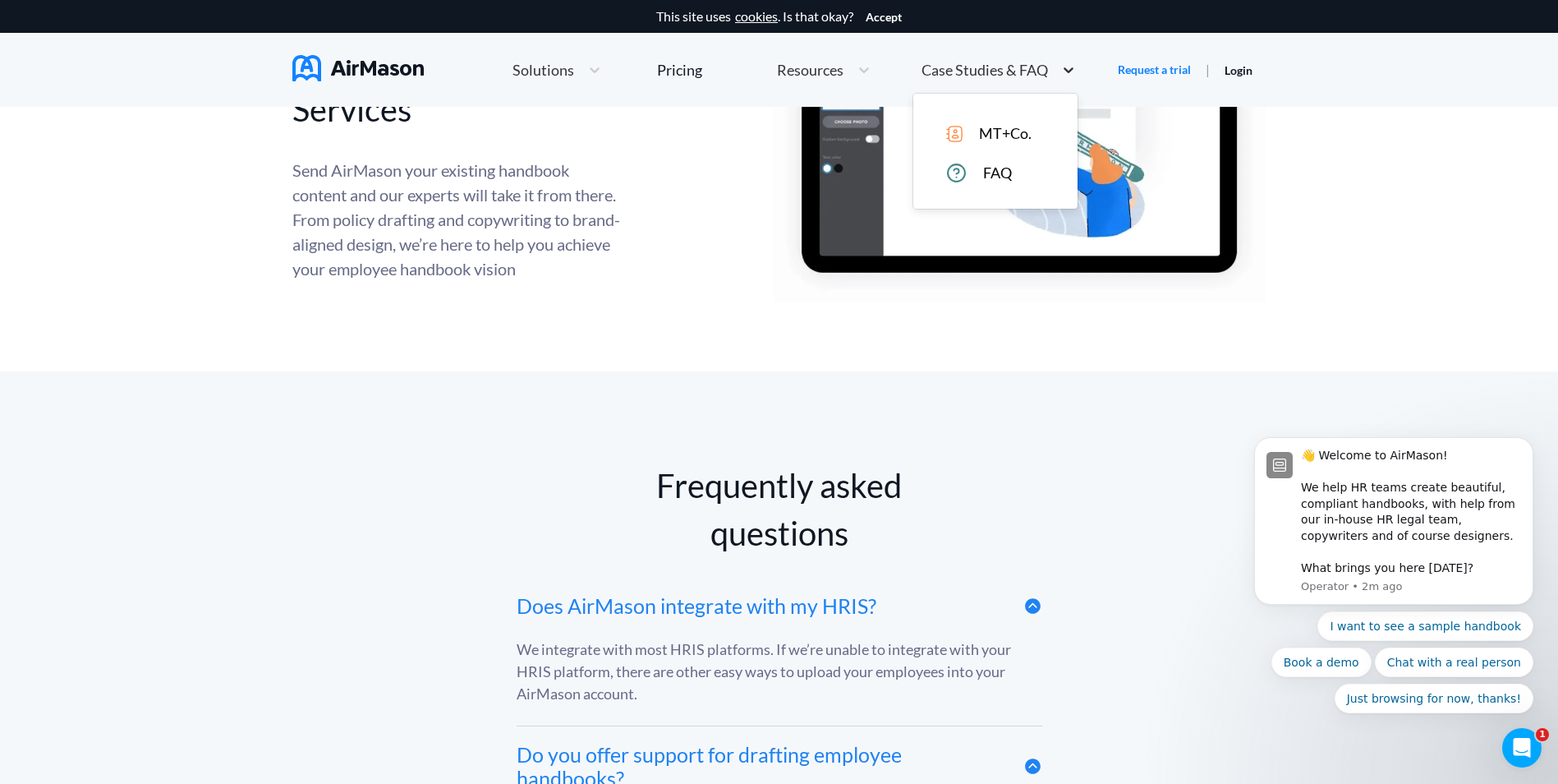
click at [1055, 64] on div at bounding box center [1068, 70] width 29 height 17
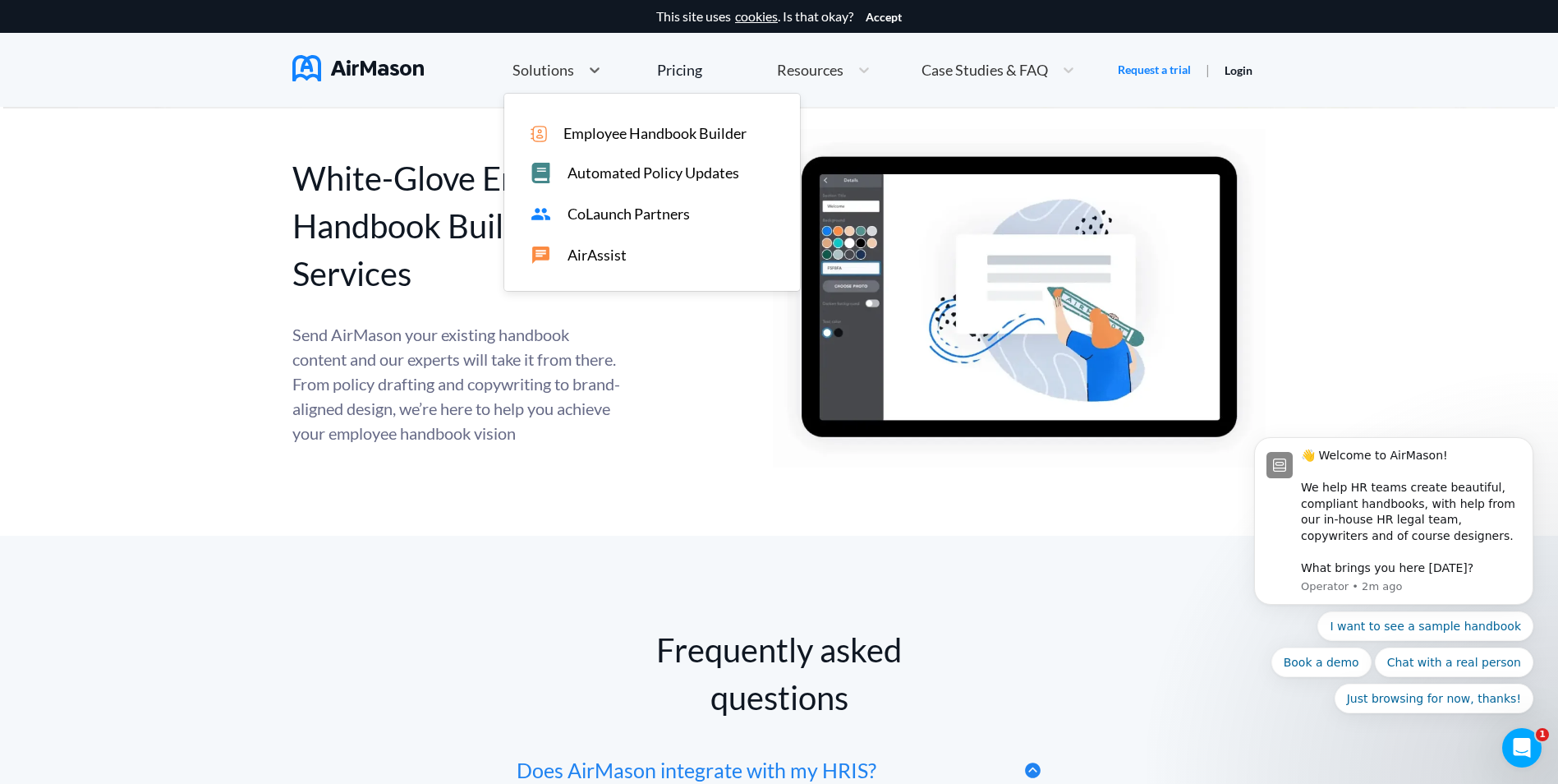
scroll to position [6630, 0]
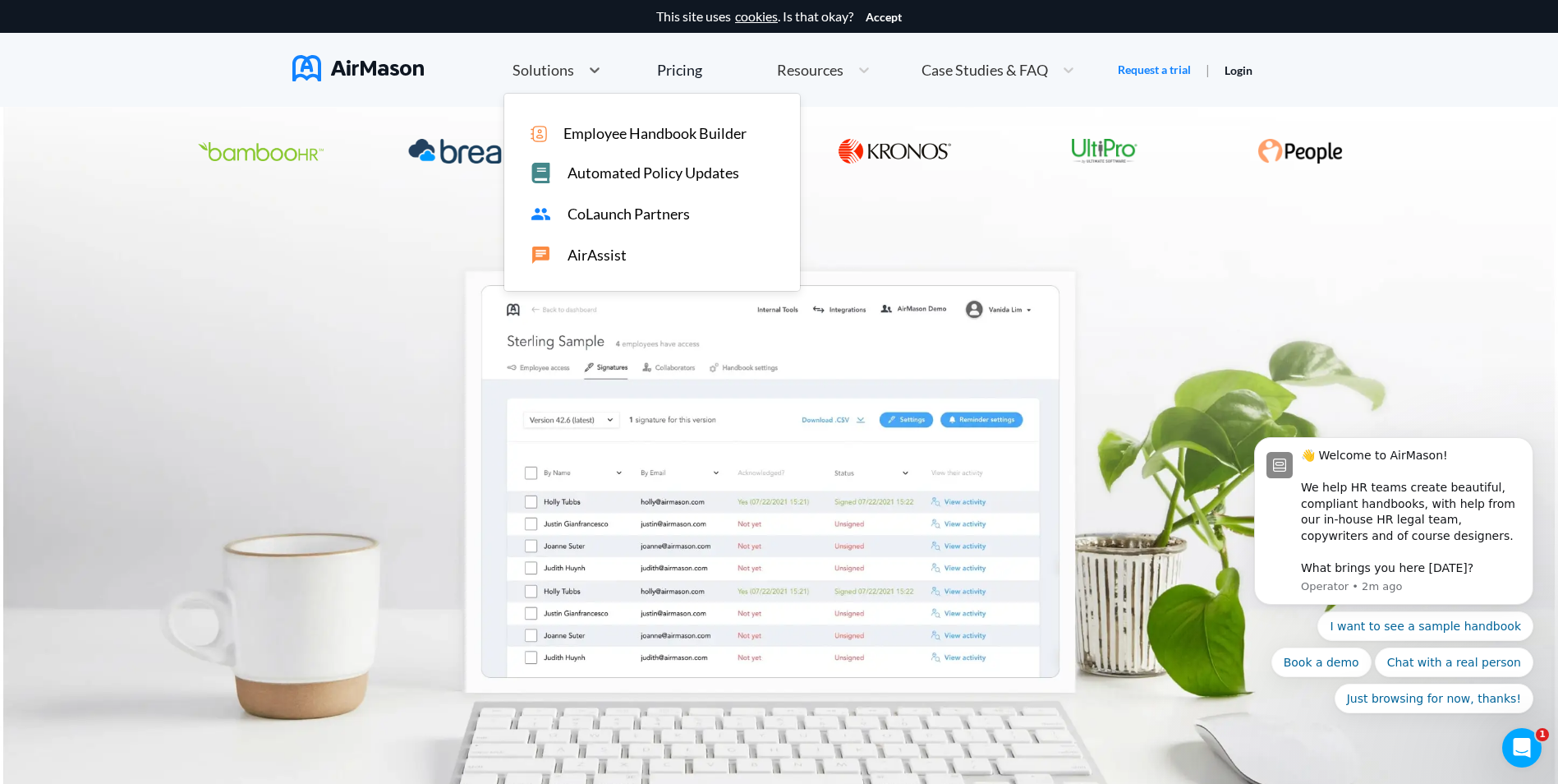
click at [556, 73] on span "Solutions" at bounding box center [544, 70] width 62 height 15
click at [602, 133] on span "Employee Handbook Builder" at bounding box center [655, 133] width 183 height 18
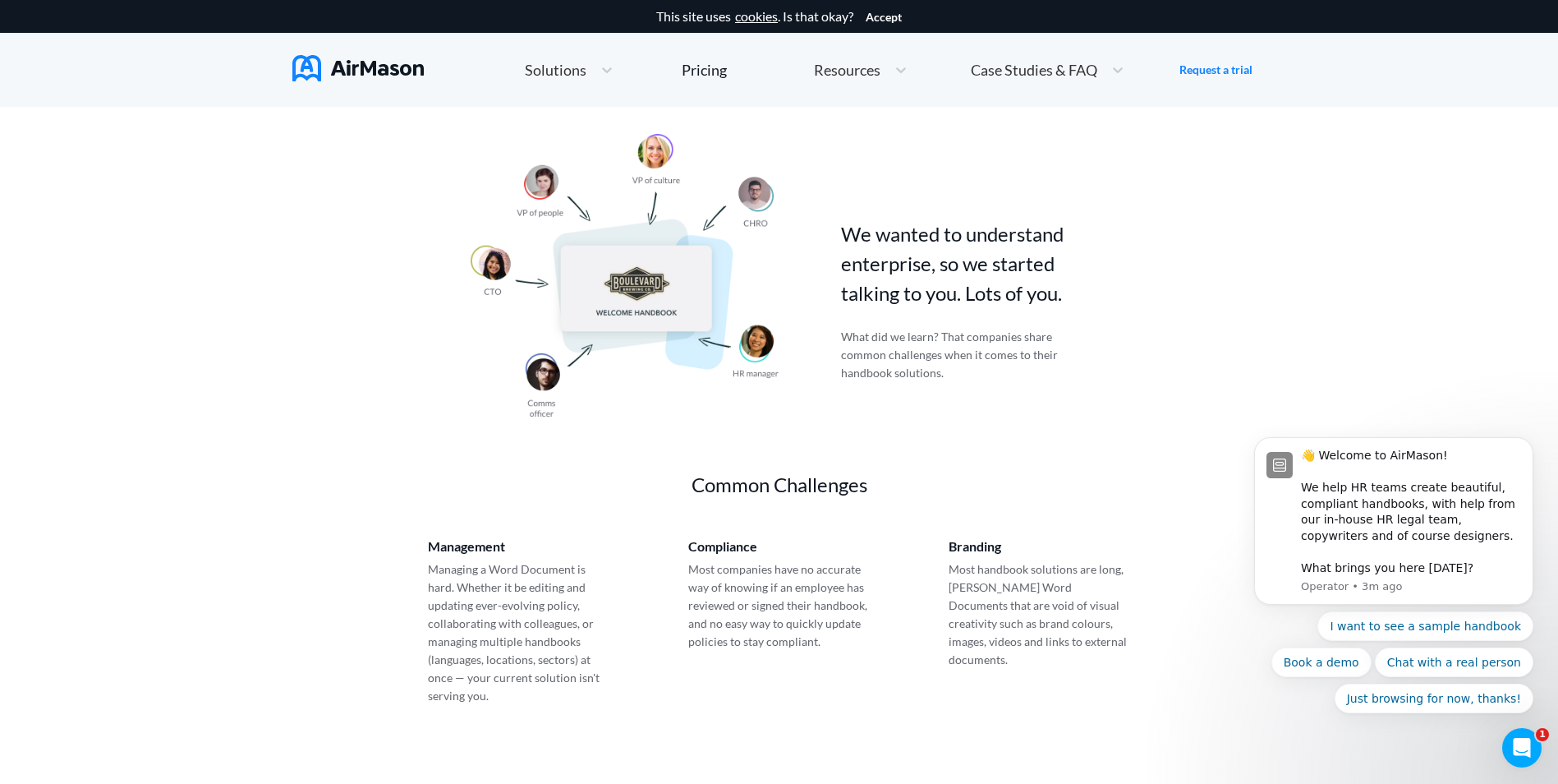
scroll to position [246, 0]
